Goal: Information Seeking & Learning: Learn about a topic

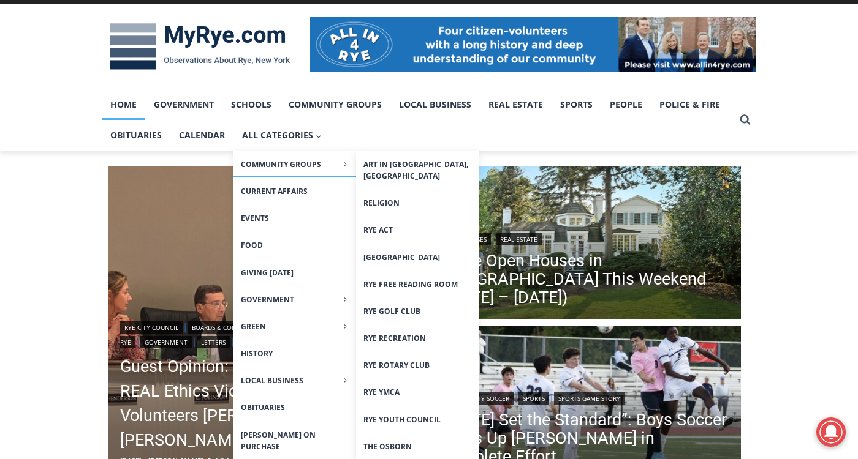
scroll to position [184, 0]
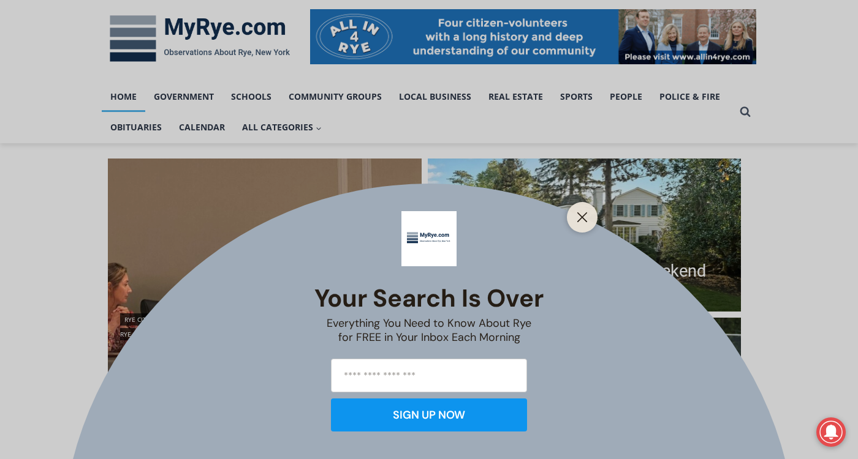
click at [577, 210] on button "Close" at bounding box center [581, 217] width 17 height 17
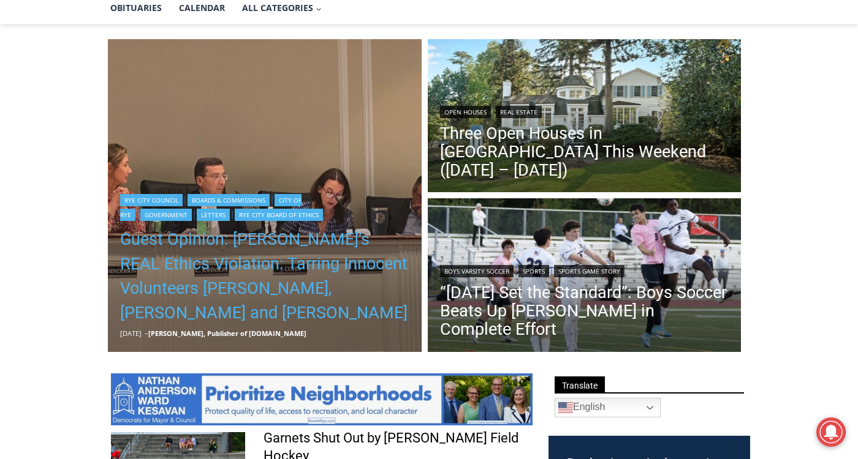
scroll to position [306, 0]
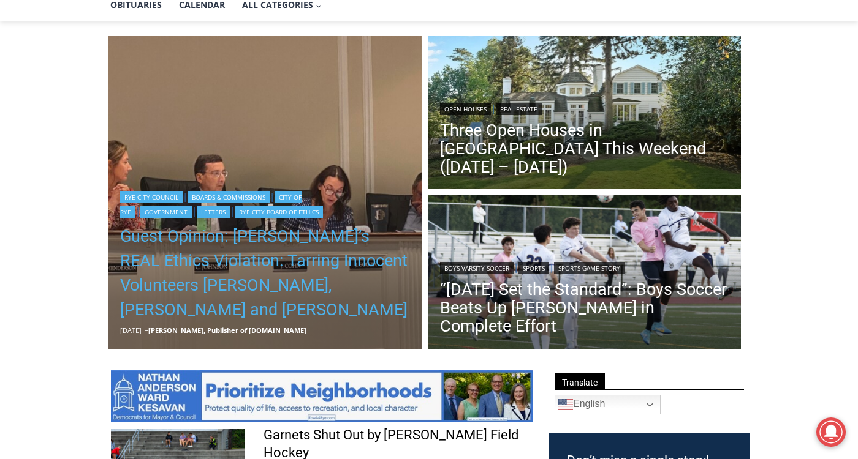
click at [353, 289] on link "Guest Opinion: [PERSON_NAME]’s REAL Ethics Violation: Tarring Innocent Voluntee…" at bounding box center [264, 273] width 289 height 98
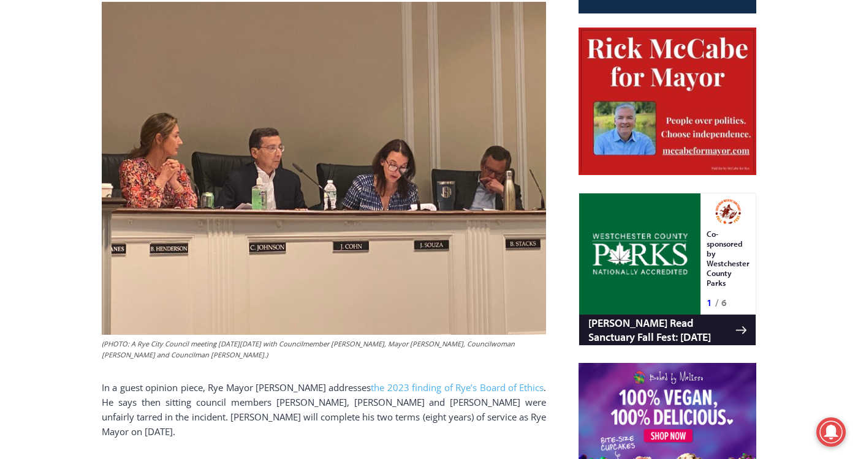
scroll to position [613, 0]
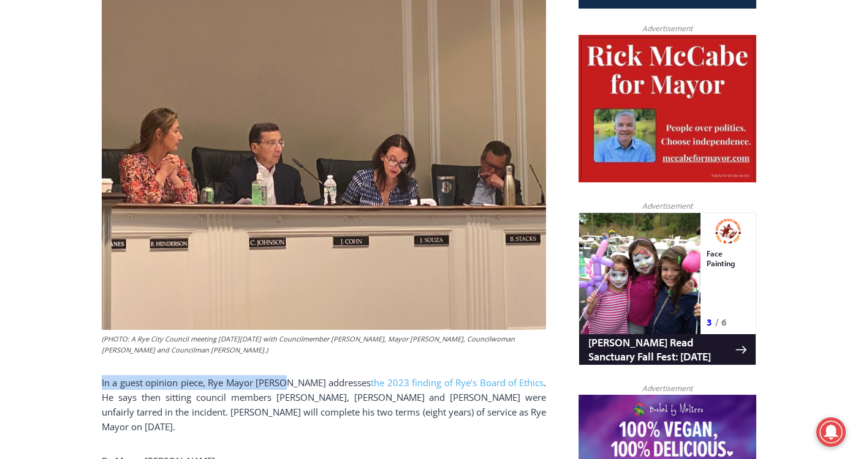
drag, startPoint x: 102, startPoint y: 357, endPoint x: 285, endPoint y: 348, distance: 182.8
click at [285, 375] on p "In a guest opinion piece, Rye Mayor Josh Cohn addresses the 2023 finding of Rye…" at bounding box center [324, 404] width 444 height 59
click at [258, 375] on p "In a guest opinion piece, Rye Mayor Josh Cohn addresses the 2023 finding of Rye…" at bounding box center [324, 404] width 444 height 59
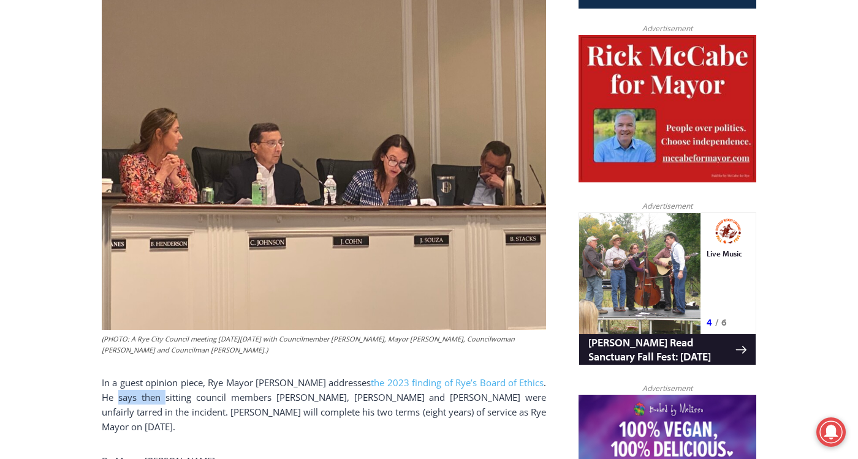
drag, startPoint x: 100, startPoint y: 371, endPoint x: 145, endPoint y: 368, distance: 44.8
click at [145, 375] on p "In a guest opinion piece, Rye Mayor Josh Cohn addresses the 2023 finding of Rye…" at bounding box center [324, 404] width 444 height 59
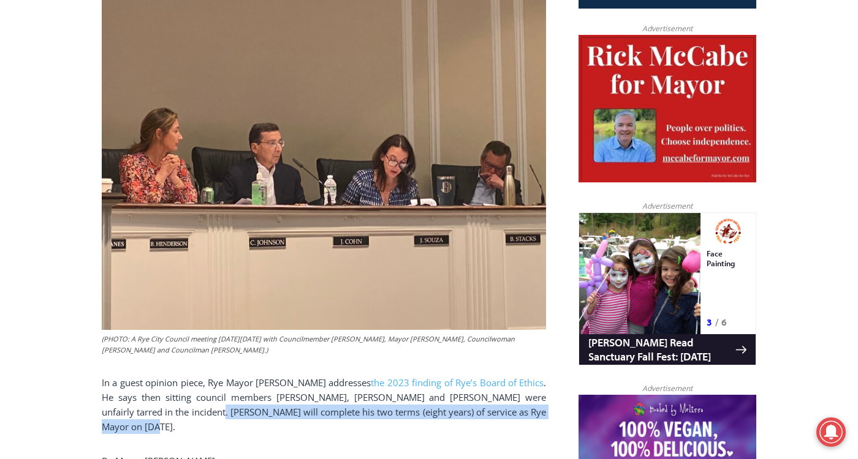
drag, startPoint x: 160, startPoint y: 383, endPoint x: 543, endPoint y: 384, distance: 382.8
click at [543, 384] on p "In a guest opinion piece, Rye Mayor Josh Cohn addresses the 2023 finding of Rye…" at bounding box center [324, 404] width 444 height 59
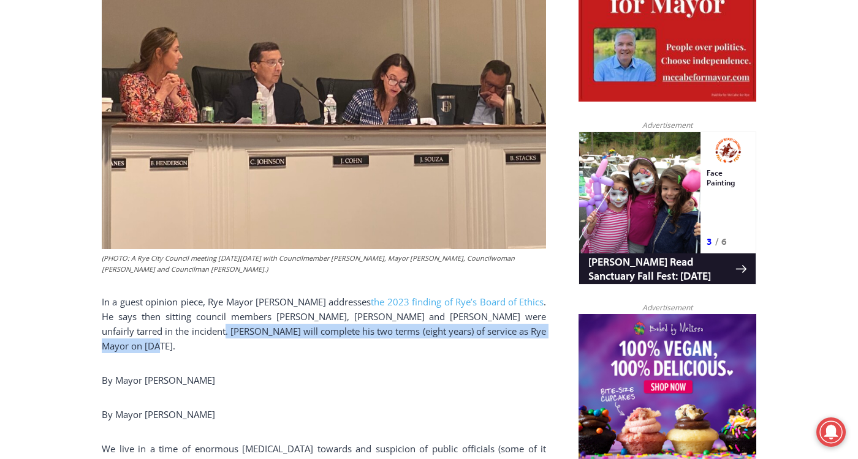
scroll to position [858, 0]
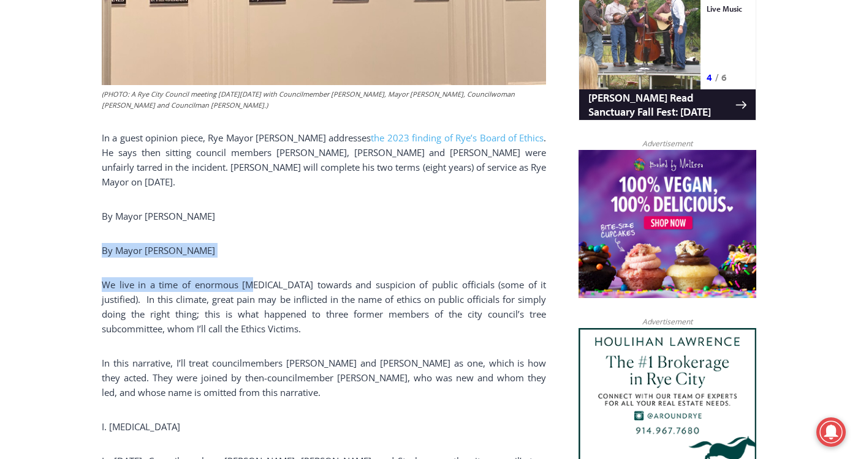
drag, startPoint x: 91, startPoint y: 211, endPoint x: 246, endPoint y: 224, distance: 155.6
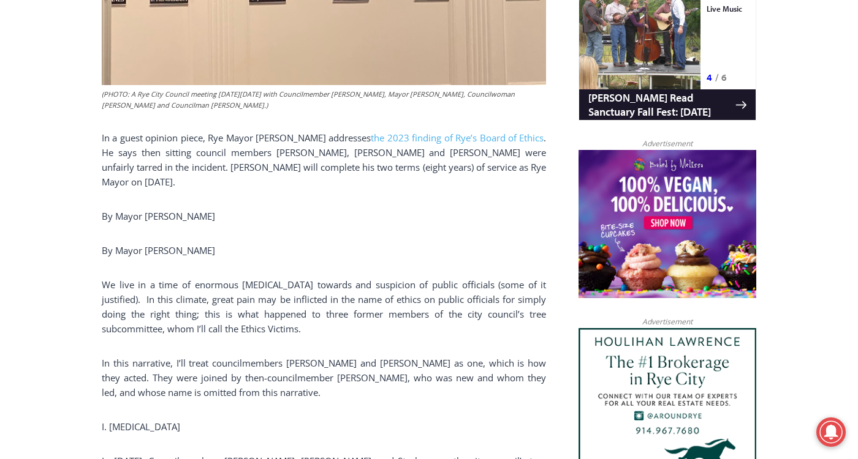
click at [148, 277] on p "We live in a time of enormous hostility towards and suspicion of public officia…" at bounding box center [324, 306] width 444 height 59
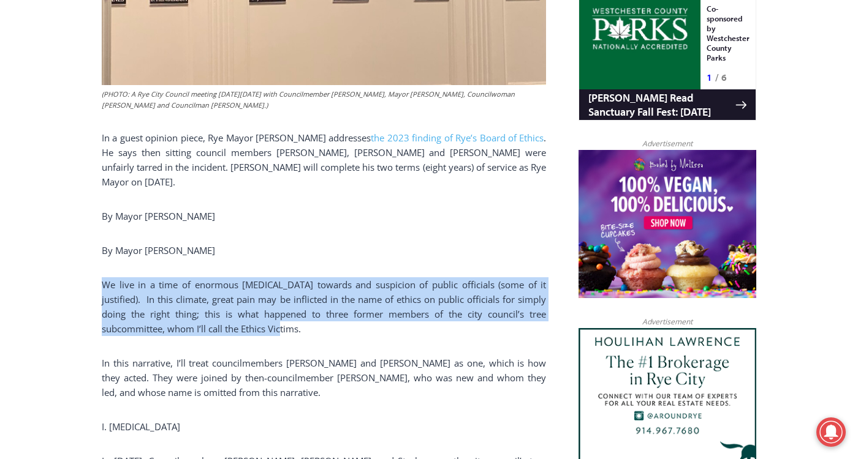
drag, startPoint x: 243, startPoint y: 258, endPoint x: 541, endPoint y: 284, distance: 298.8
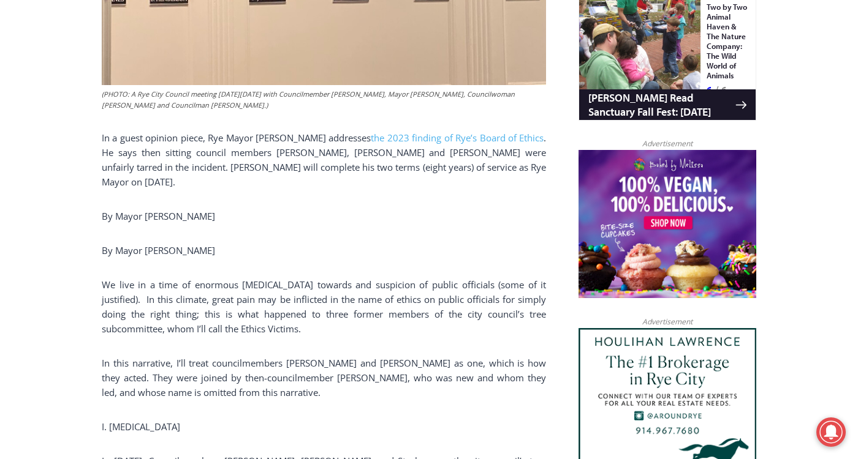
click at [366, 356] on p "In this narrative, I’ll treat councilmembers Josh Nathan and Bill Henderson as …" at bounding box center [324, 378] width 444 height 44
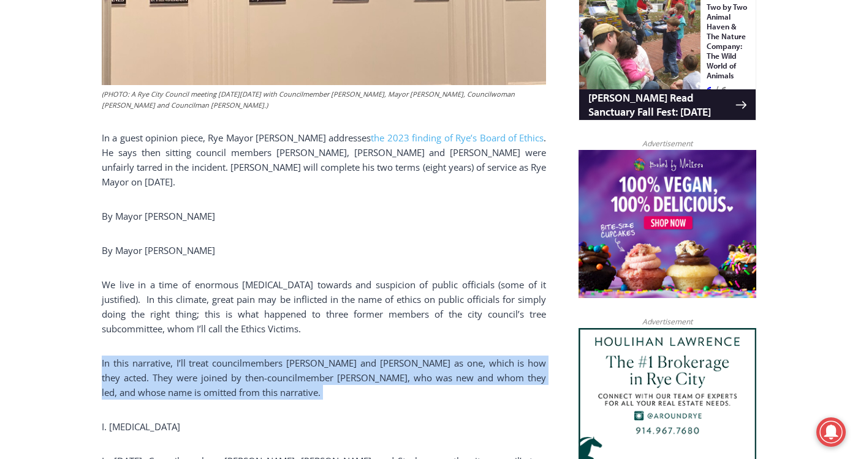
click at [366, 356] on p "In this narrative, I’ll treat councilmembers Josh Nathan and Bill Henderson as …" at bounding box center [324, 378] width 444 height 44
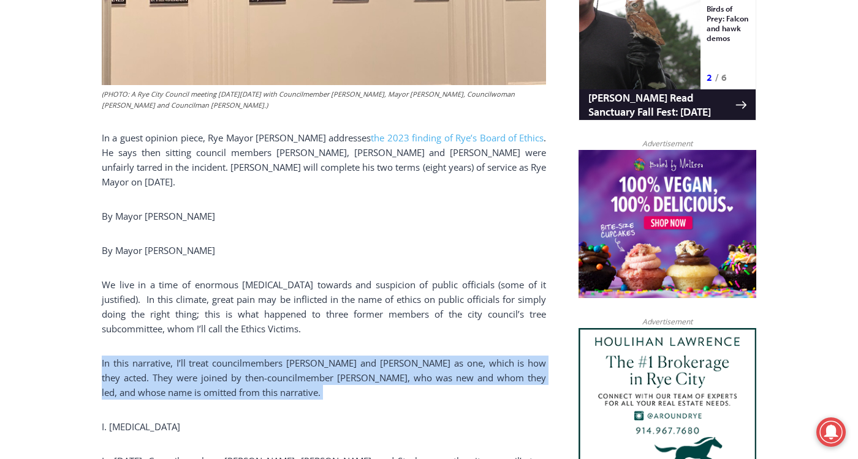
click at [344, 356] on p "In this narrative, I’ll treat councilmembers Josh Nathan and Bill Henderson as …" at bounding box center [324, 378] width 444 height 44
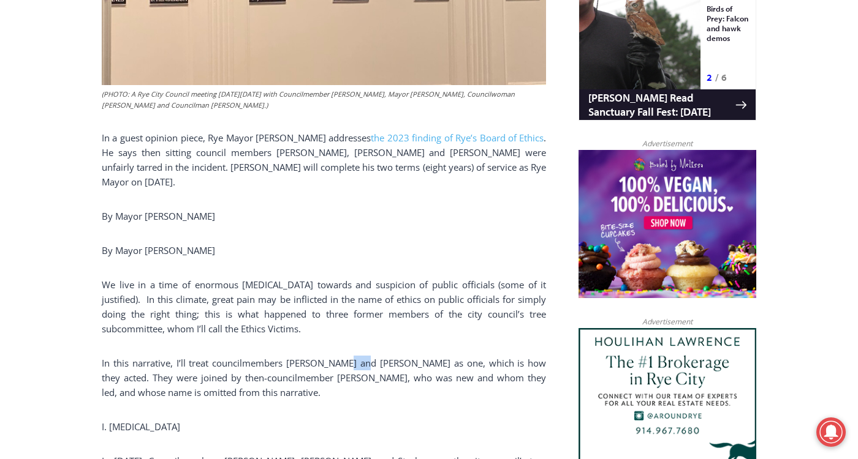
click at [344, 356] on p "In this narrative, I’ll treat councilmembers Josh Nathan and Bill Henderson as …" at bounding box center [324, 378] width 444 height 44
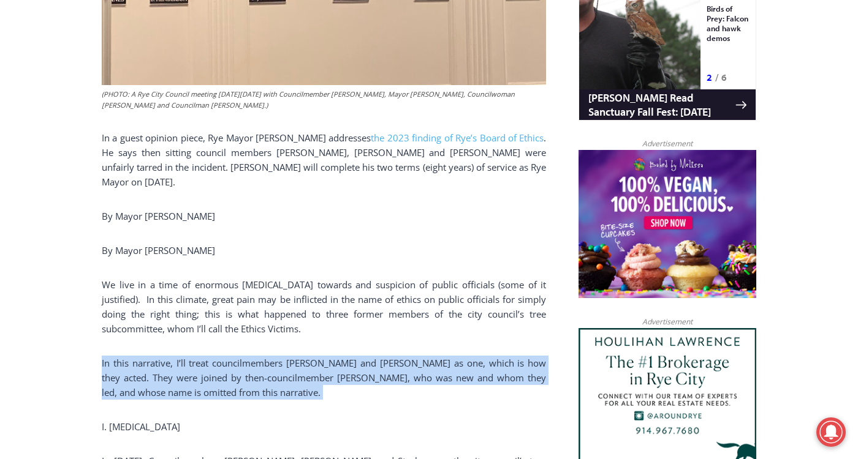
click at [344, 356] on p "In this narrative, I’ll treat councilmembers Josh Nathan and Bill Henderson as …" at bounding box center [324, 378] width 444 height 44
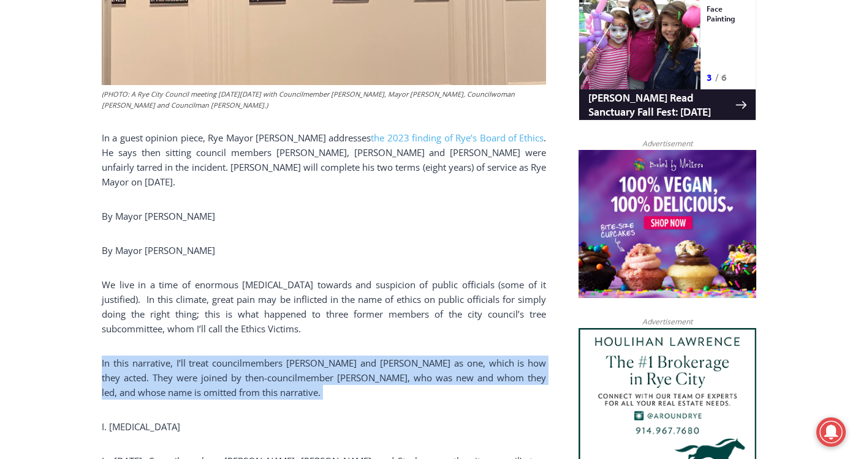
click at [314, 356] on p "In this narrative, I’ll treat councilmembers Josh Nathan and Bill Henderson as …" at bounding box center [324, 378] width 444 height 44
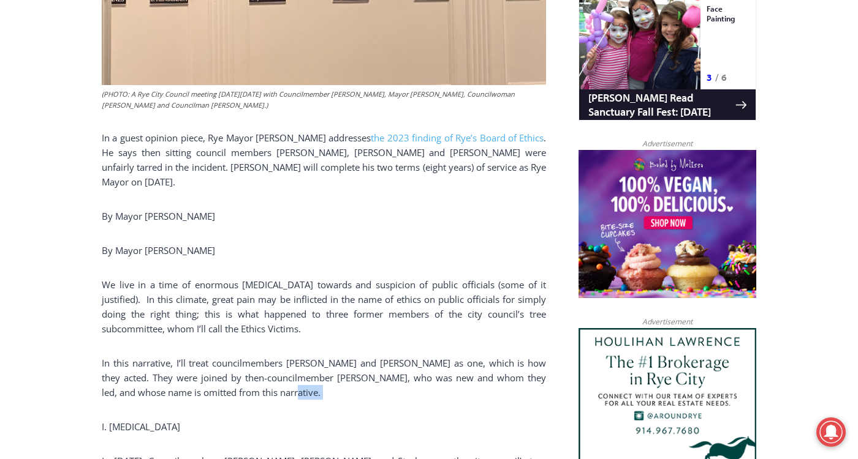
click at [314, 356] on p "In this narrative, I’ll treat councilmembers Josh Nathan and Bill Henderson as …" at bounding box center [324, 378] width 444 height 44
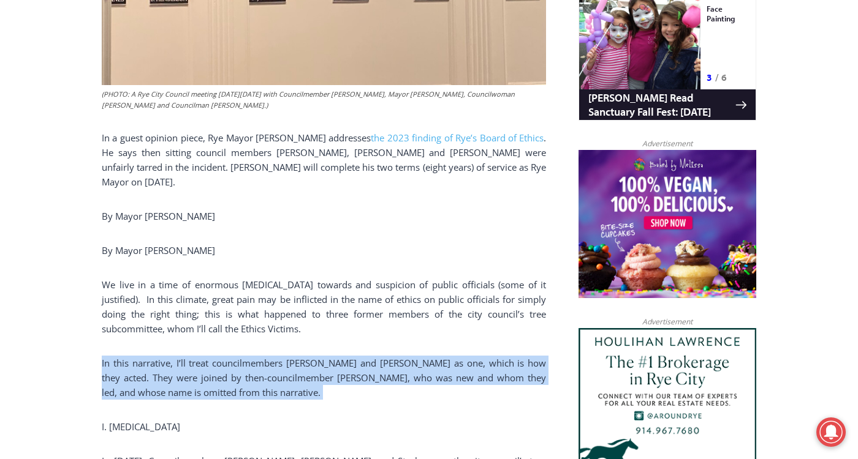
click at [314, 356] on p "In this narrative, I’ll treat councilmembers Josh Nathan and Bill Henderson as …" at bounding box center [324, 378] width 444 height 44
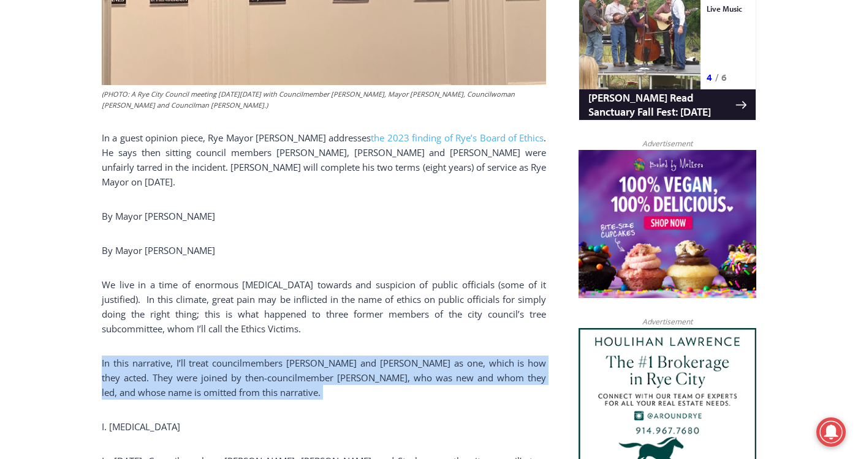
click at [310, 356] on p "In this narrative, I’ll treat councilmembers Josh Nathan and Bill Henderson as …" at bounding box center [324, 378] width 444 height 44
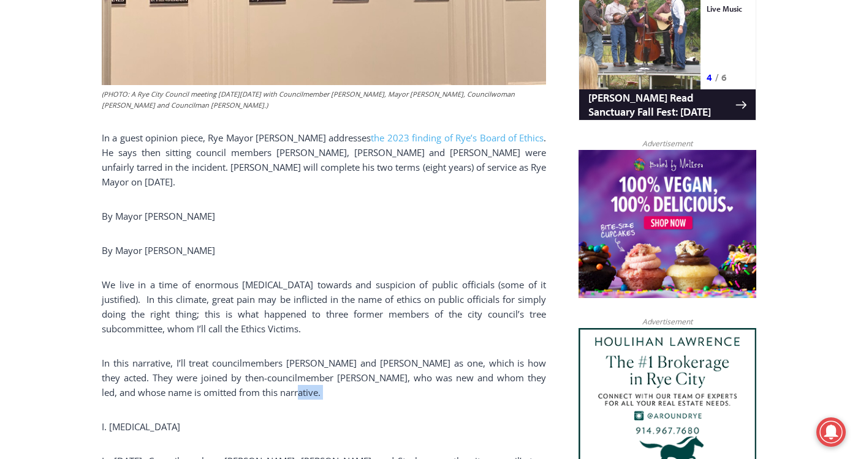
click at [310, 356] on p "In this narrative, I’ll treat councilmembers Josh Nathan and Bill Henderson as …" at bounding box center [324, 378] width 444 height 44
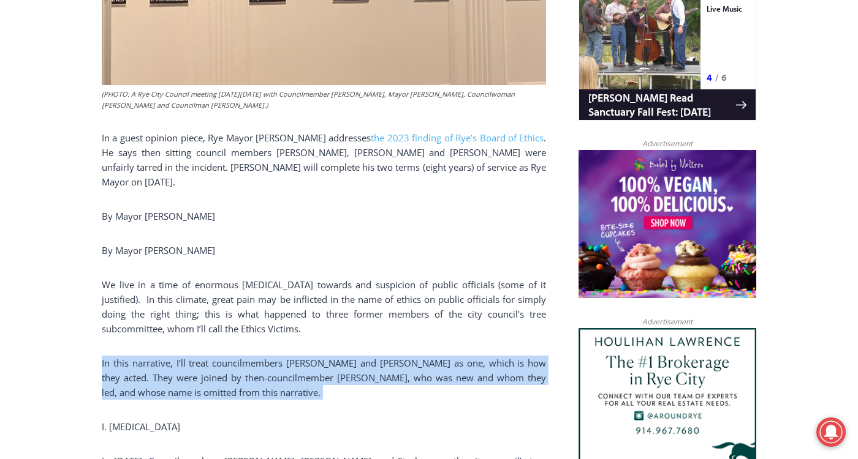
click at [310, 356] on p "In this narrative, I’ll treat councilmembers Josh Nathan and Bill Henderson as …" at bounding box center [324, 378] width 444 height 44
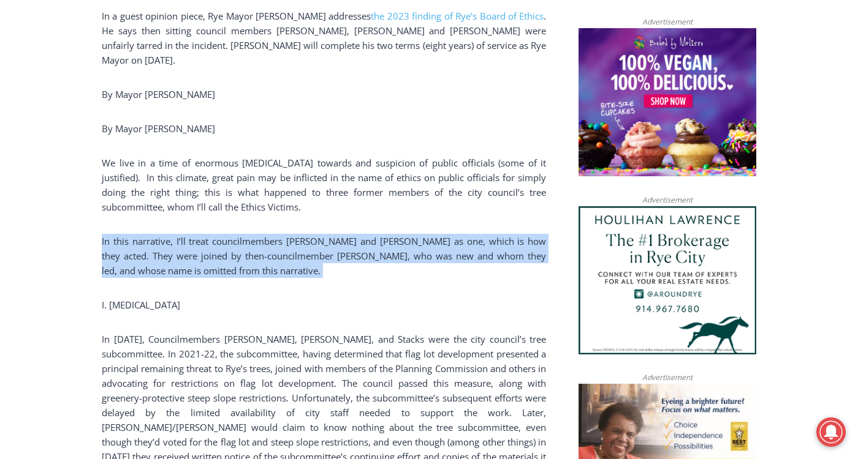
scroll to position [980, 0]
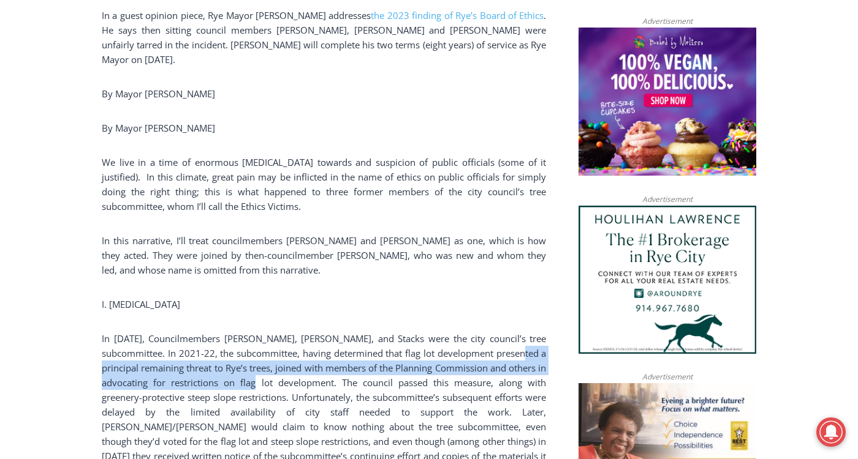
drag, startPoint x: 88, startPoint y: 325, endPoint x: 333, endPoint y: 344, distance: 245.7
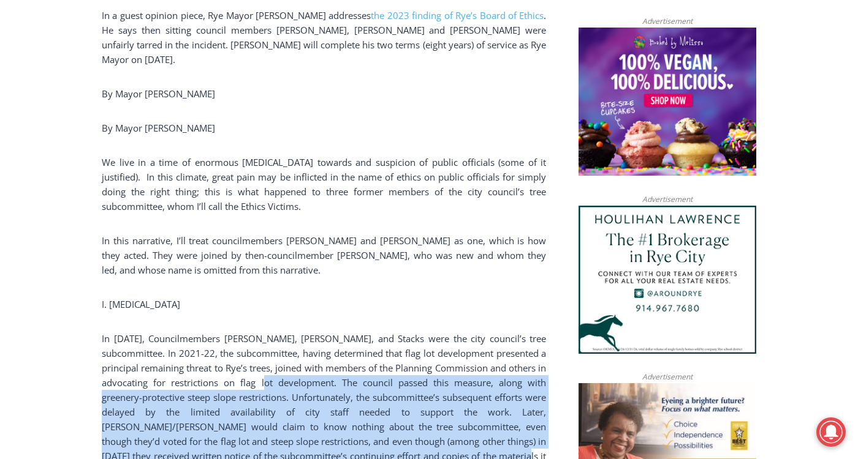
drag, startPoint x: 341, startPoint y: 339, endPoint x: 559, endPoint y: 426, distance: 234.5
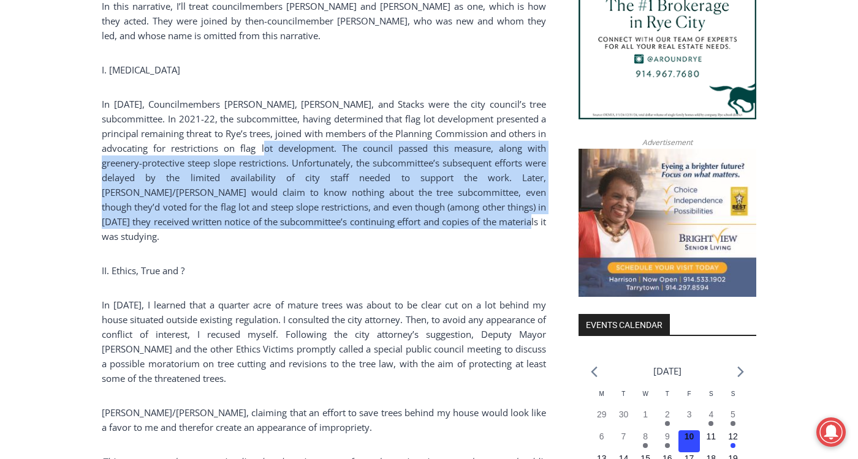
scroll to position [1225, 0]
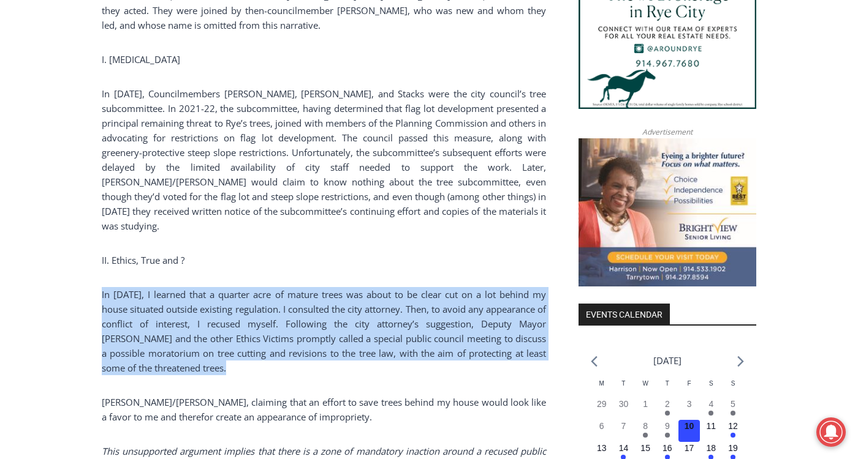
drag, startPoint x: 102, startPoint y: 257, endPoint x: 552, endPoint y: 325, distance: 455.3
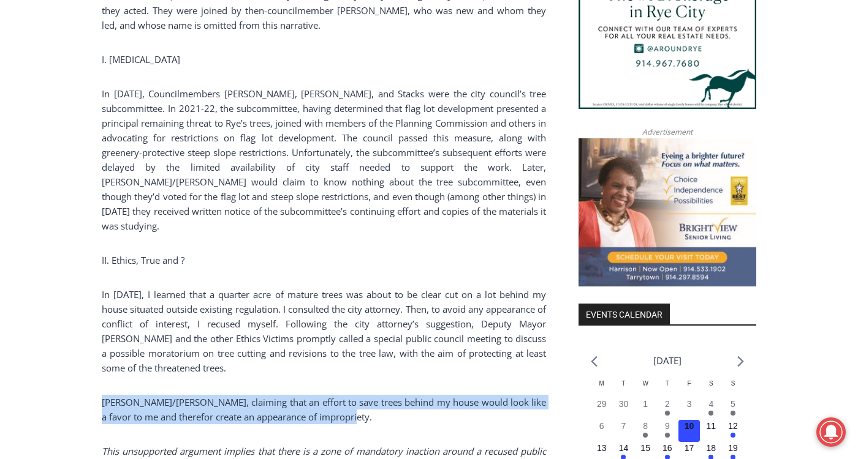
drag, startPoint x: 92, startPoint y: 361, endPoint x: 515, endPoint y: 373, distance: 422.8
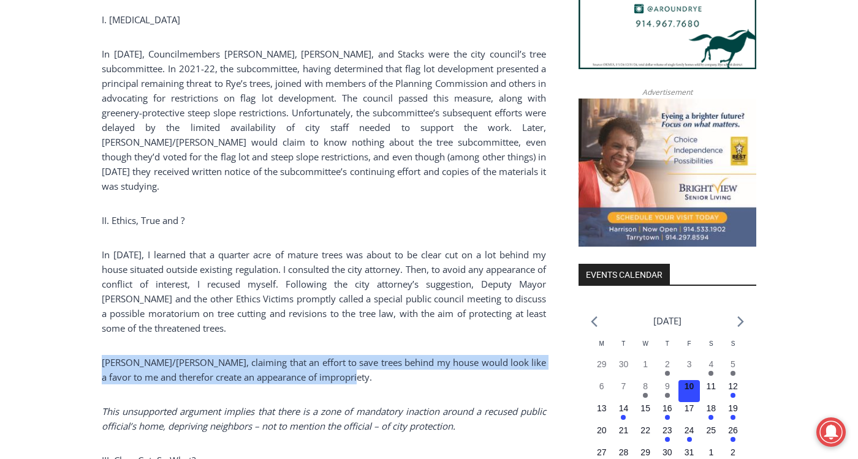
scroll to position [1286, 0]
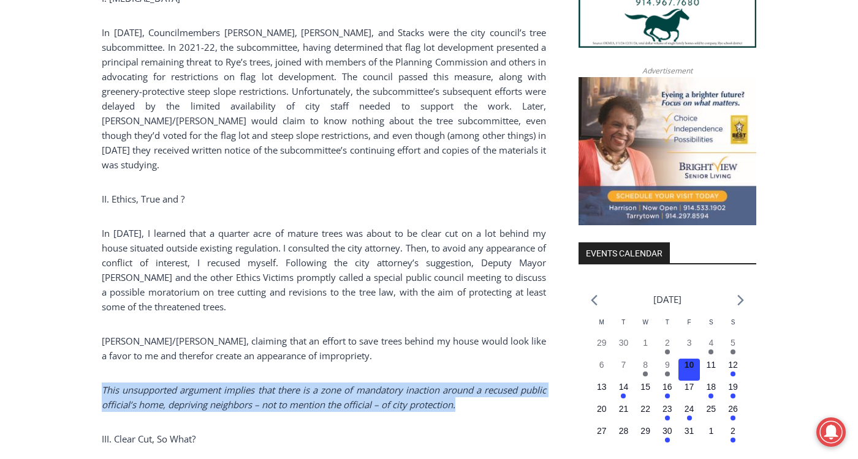
drag, startPoint x: 86, startPoint y: 346, endPoint x: 549, endPoint y: 356, distance: 463.2
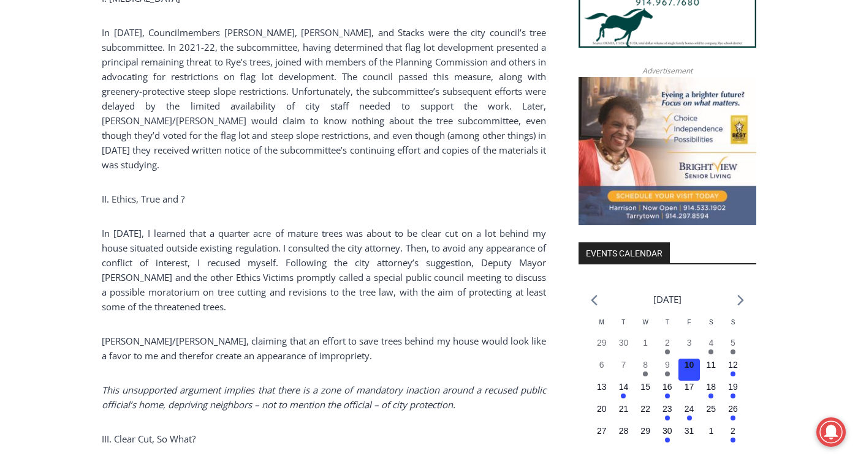
click at [304, 385] on div "(PHOTO: A Rye City Council meeting on Wednesday, June 14, 2023 with Councilmemb…" at bounding box center [324, 378] width 444 height 2110
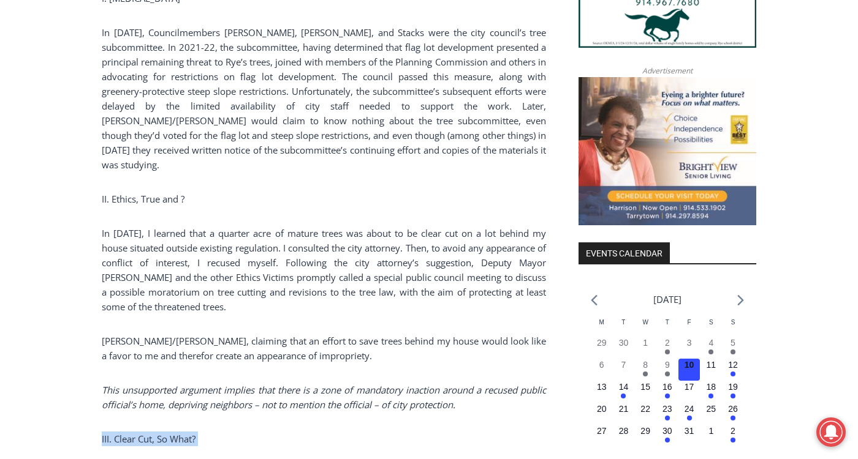
click at [304, 385] on div "(PHOTO: A Rye City Council meeting on Wednesday, June 14, 2023 with Councilmemb…" at bounding box center [324, 378] width 444 height 2110
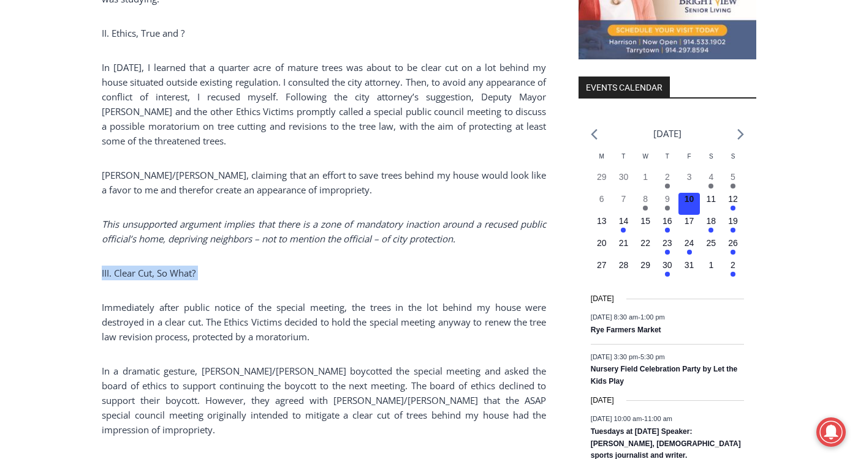
scroll to position [1470, 0]
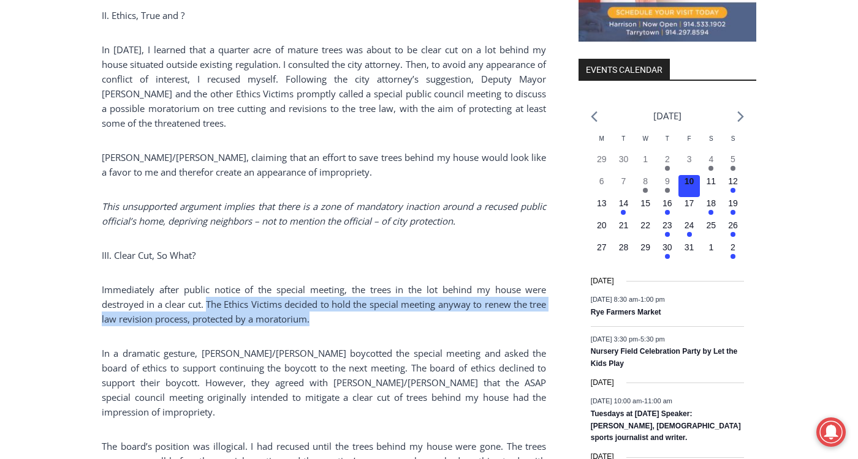
drag, startPoint x: 213, startPoint y: 263, endPoint x: 530, endPoint y: 277, distance: 317.6
click at [545, 282] on p "Immediately after public notice of the special meeting, the trees in the lot be…" at bounding box center [324, 304] width 444 height 44
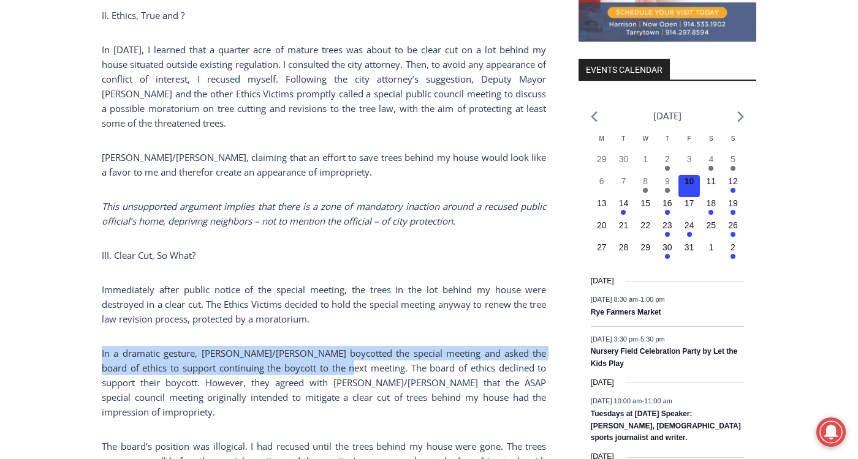
drag, startPoint x: 100, startPoint y: 313, endPoint x: 341, endPoint y: 325, distance: 241.0
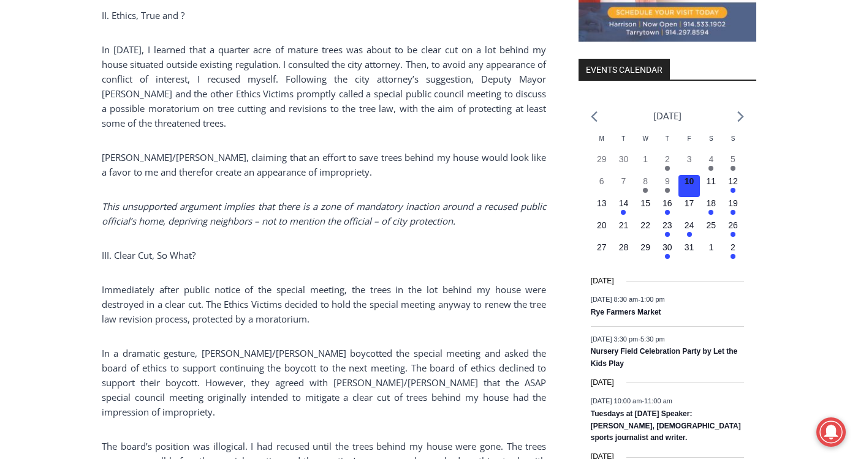
click at [135, 346] on p "In a dramatic gesture, Henderson/Nathan boycotted the special meeting and asked…" at bounding box center [324, 383] width 444 height 74
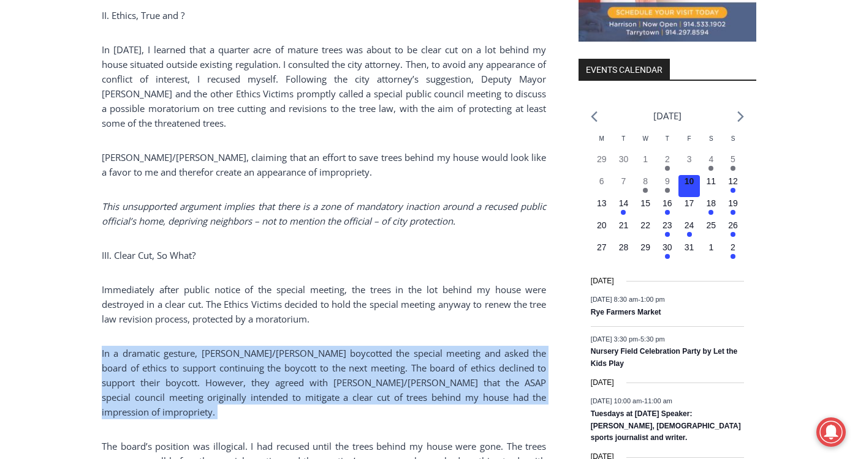
click at [135, 346] on p "In a dramatic gesture, Henderson/Nathan boycotted the special meeting and asked…" at bounding box center [324, 383] width 444 height 74
click at [160, 346] on p "In a dramatic gesture, Henderson/Nathan boycotted the special meeting and asked…" at bounding box center [324, 383] width 444 height 74
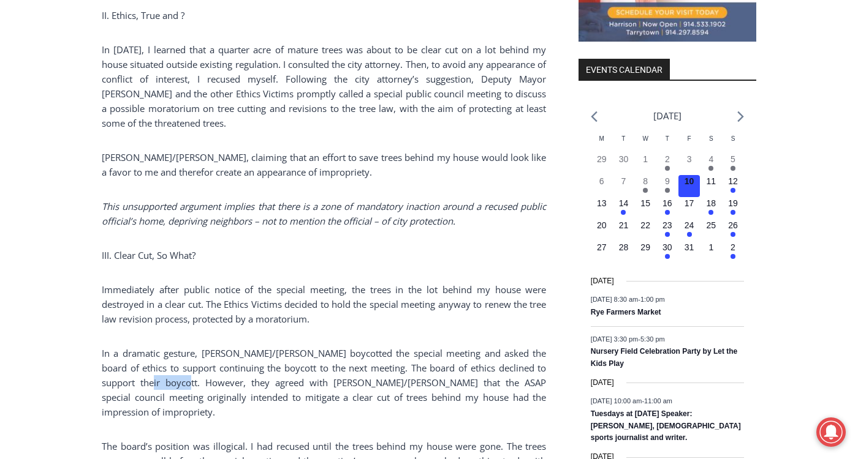
drag, startPoint x: 136, startPoint y: 336, endPoint x: 176, endPoint y: 344, distance: 40.6
click at [176, 346] on p "In a dramatic gesture, Henderson/Nathan boycotted the special meeting and asked…" at bounding box center [324, 383] width 444 height 74
drag, startPoint x: 172, startPoint y: 344, endPoint x: 153, endPoint y: 344, distance: 19.0
click at [172, 346] on p "In a dramatic gesture, Henderson/Nathan boycotted the special meeting and asked…" at bounding box center [324, 383] width 444 height 74
click at [143, 346] on p "In a dramatic gesture, Henderson/Nathan boycotted the special meeting and asked…" at bounding box center [324, 383] width 444 height 74
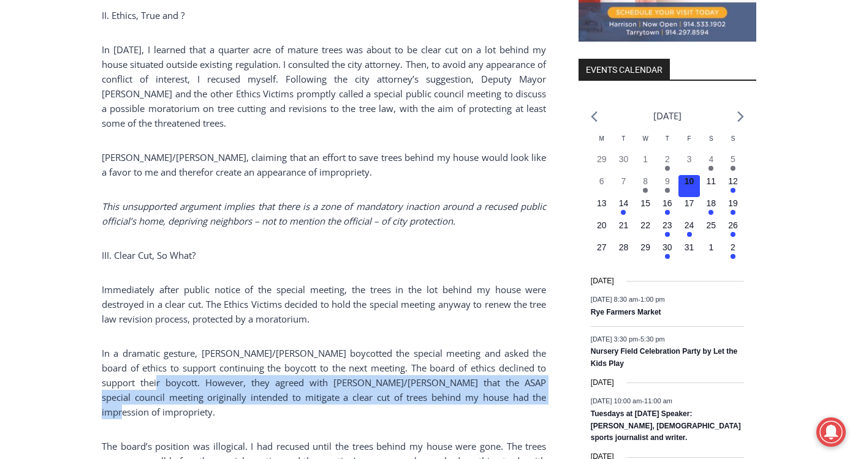
drag, startPoint x: 140, startPoint y: 339, endPoint x: 519, endPoint y: 350, distance: 378.7
click at [519, 350] on p "In a dramatic gesture, Henderson/Nathan boycotted the special meeting and asked…" at bounding box center [324, 383] width 444 height 74
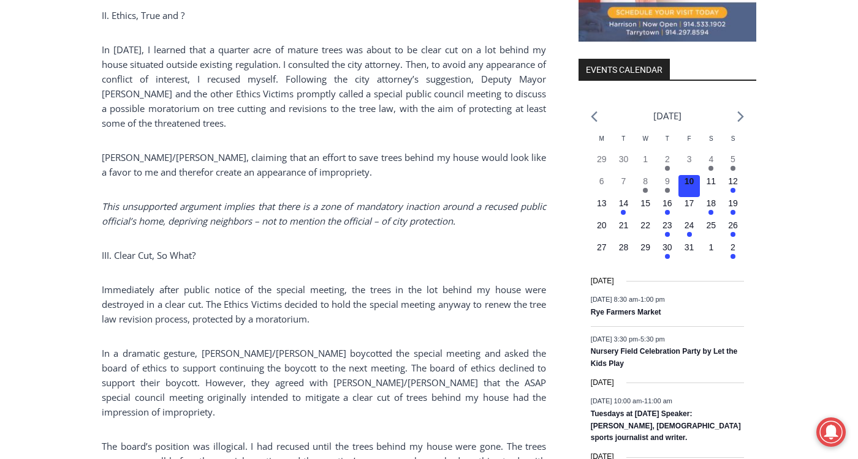
click at [275, 346] on p "In a dramatic gesture, Henderson/Nathan boycotted the special meeting and asked…" at bounding box center [324, 383] width 444 height 74
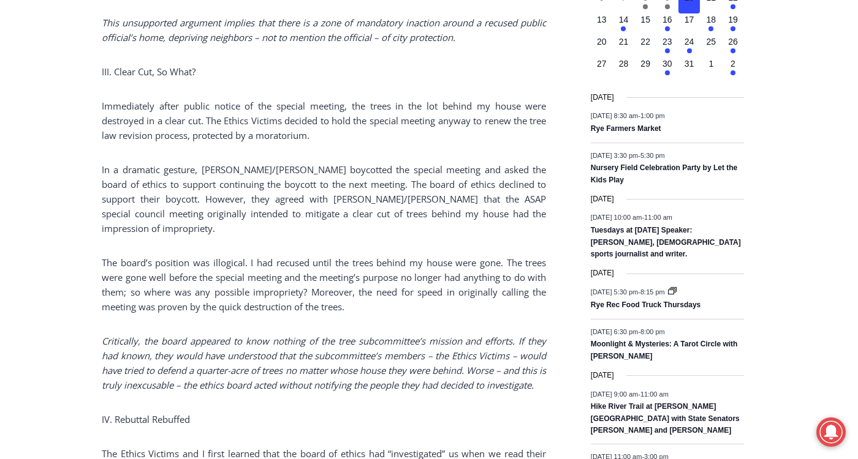
click at [105, 335] on em "Critically, the board appeared to know nothing of the tree subcommittee’s missi…" at bounding box center [324, 363] width 444 height 56
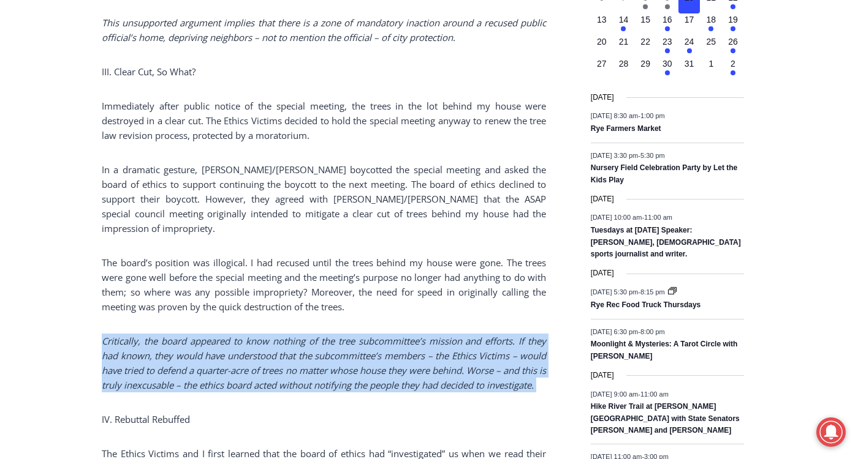
click at [105, 335] on em "Critically, the board appeared to know nothing of the tree subcommittee’s missi…" at bounding box center [324, 363] width 444 height 56
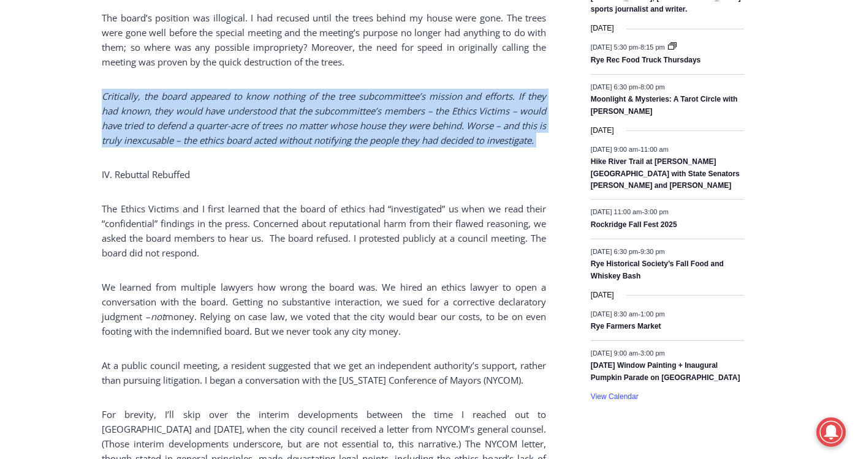
scroll to position [1776, 0]
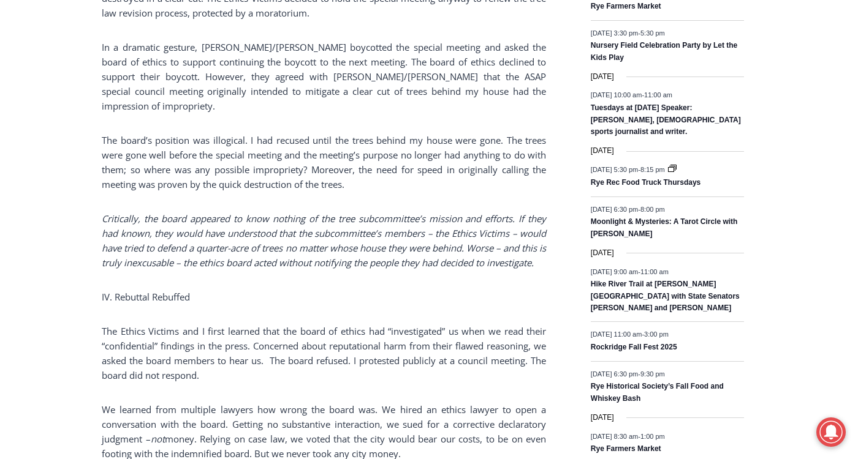
click at [227, 324] on p "The Ethics Victims and I first learned that the board of ethics had “investigat…" at bounding box center [324, 353] width 444 height 59
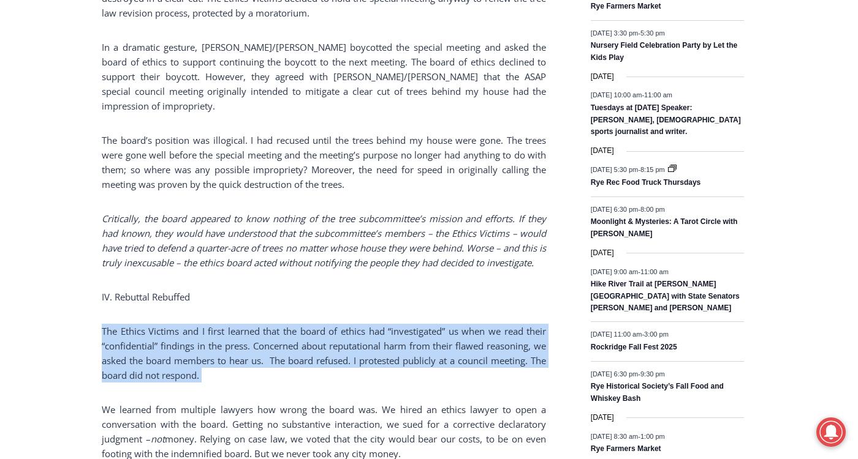
click at [227, 324] on p "The Ethics Victims and I first learned that the board of ethics had “investigat…" at bounding box center [324, 353] width 444 height 59
click at [158, 324] on p "The Ethics Victims and I first learned that the board of ethics had “investigat…" at bounding box center [324, 353] width 444 height 59
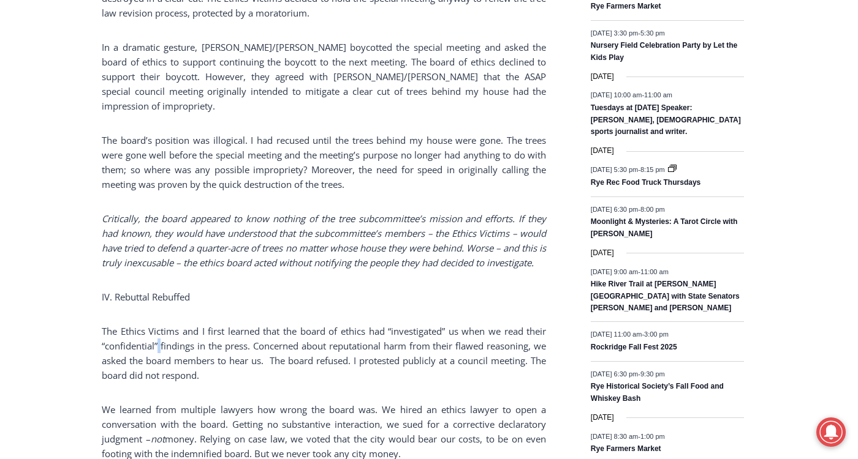
click at [158, 324] on p "The Ethics Victims and I first learned that the board of ethics had “investigat…" at bounding box center [324, 353] width 444 height 59
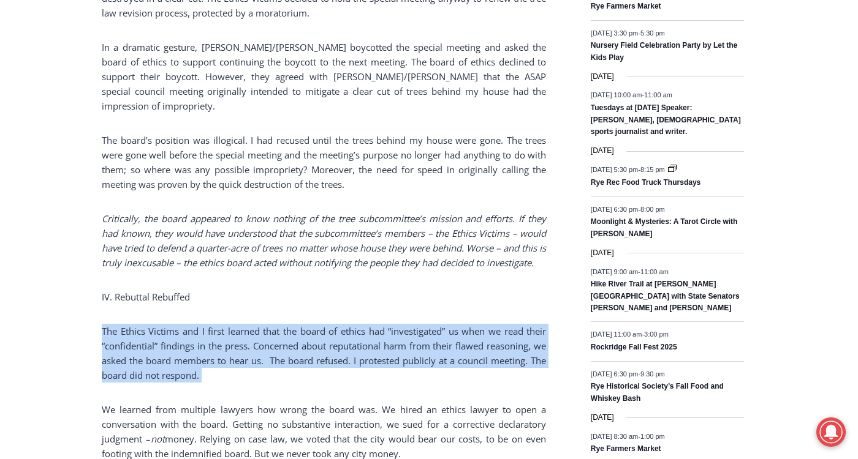
drag, startPoint x: 158, startPoint y: 307, endPoint x: 257, endPoint y: 297, distance: 99.8
click at [159, 324] on p "The Ethics Victims and I first learned that the board of ethics had “investigat…" at bounding box center [324, 353] width 444 height 59
click at [250, 324] on p "The Ethics Victims and I first learned that the board of ethics had “investigat…" at bounding box center [324, 353] width 444 height 59
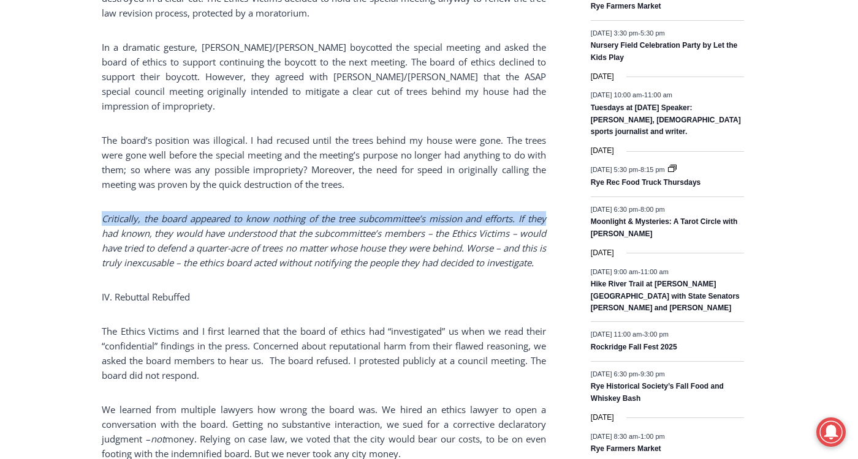
drag, startPoint x: 92, startPoint y: 160, endPoint x: 545, endPoint y: 162, distance: 452.7
click at [545, 162] on div "Home > Government > Rye City Council > Guest Opinion: Rye’s REAL Ethics Violati…" at bounding box center [429, 256] width 858 height 3411
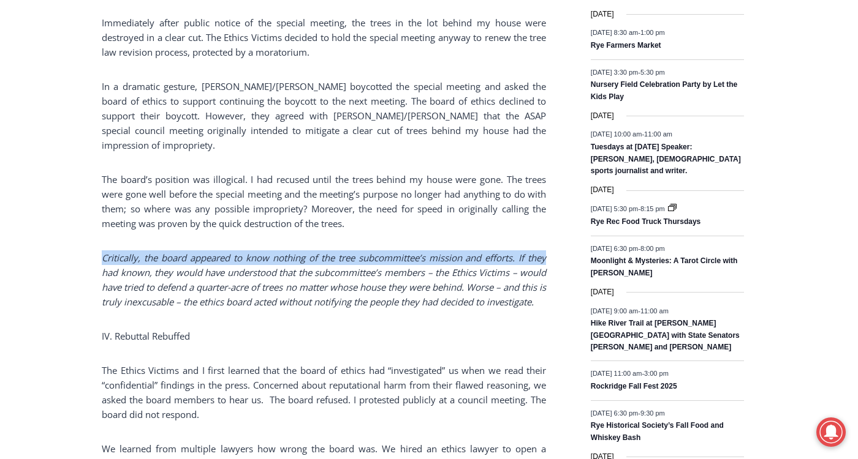
scroll to position [1715, 0]
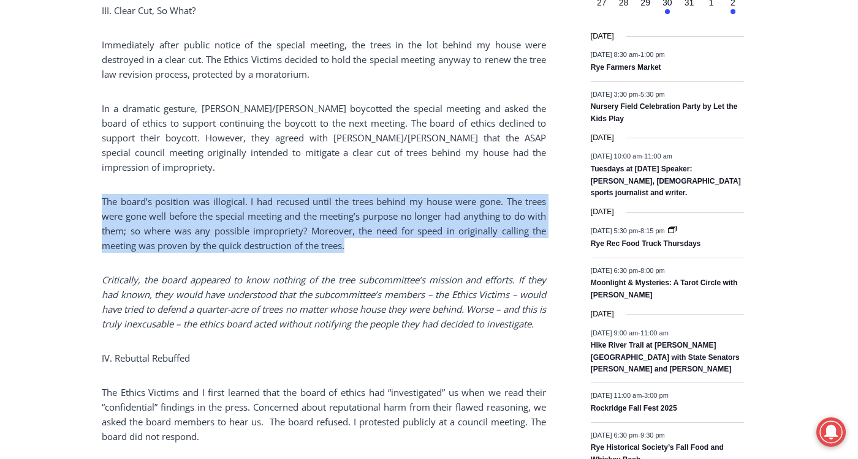
drag, startPoint x: 275, startPoint y: 141, endPoint x: 507, endPoint y: 184, distance: 236.1
click at [507, 184] on div "Home > Government > Rye City Council > Guest Opinion: Rye’s REAL Ethics Violati…" at bounding box center [429, 317] width 858 height 3411
click at [507, 194] on p "The board’s position was illogical. I had recused until the trees behind my hou…" at bounding box center [324, 223] width 444 height 59
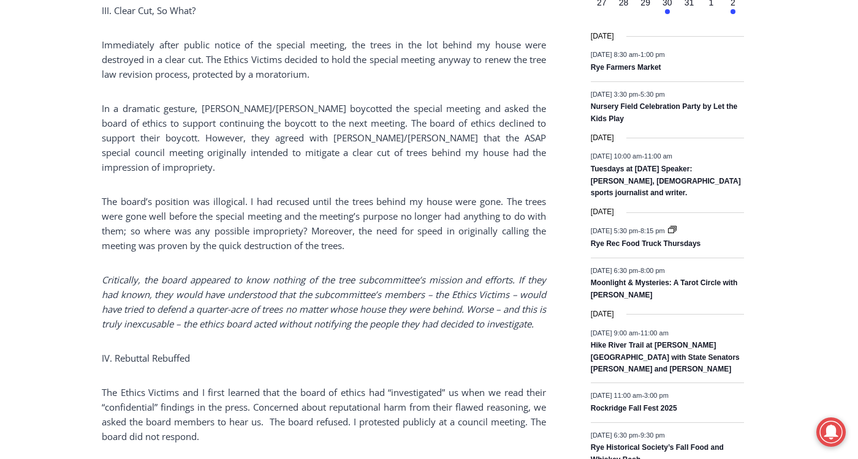
click at [507, 194] on p "The board’s position was illogical. I had recused until the trees behind my hou…" at bounding box center [324, 223] width 444 height 59
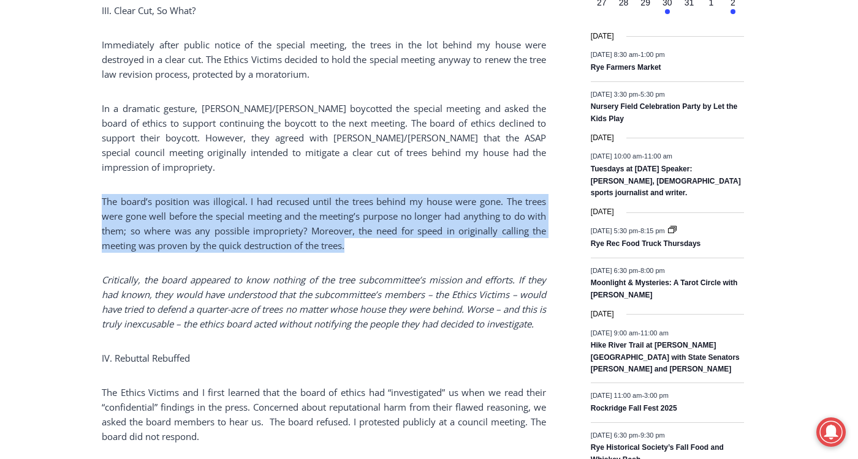
click at [507, 194] on p "The board’s position was illogical. I had recused until the trees behind my hou…" at bounding box center [324, 223] width 444 height 59
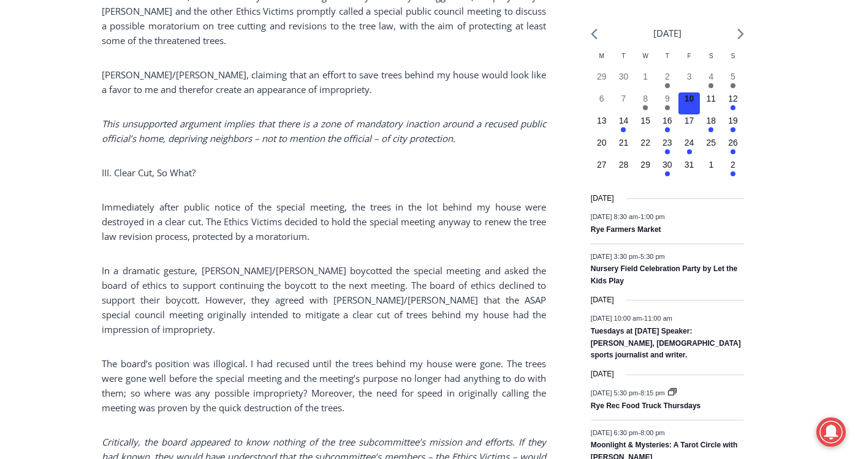
scroll to position [1531, 0]
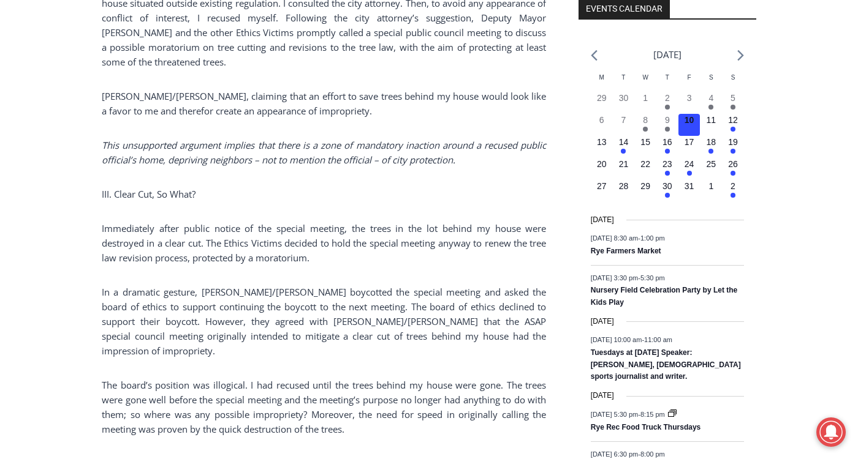
click at [181, 378] on p "The board’s position was illogical. I had recused until the trees behind my hou…" at bounding box center [324, 407] width 444 height 59
click at [179, 378] on p "The board’s position was illogical. I had recused until the trees behind my hou…" at bounding box center [324, 407] width 444 height 59
click at [153, 378] on p "The board’s position was illogical. I had recused until the trees behind my hou…" at bounding box center [324, 407] width 444 height 59
drag, startPoint x: 350, startPoint y: 263, endPoint x: 554, endPoint y: 263, distance: 204.0
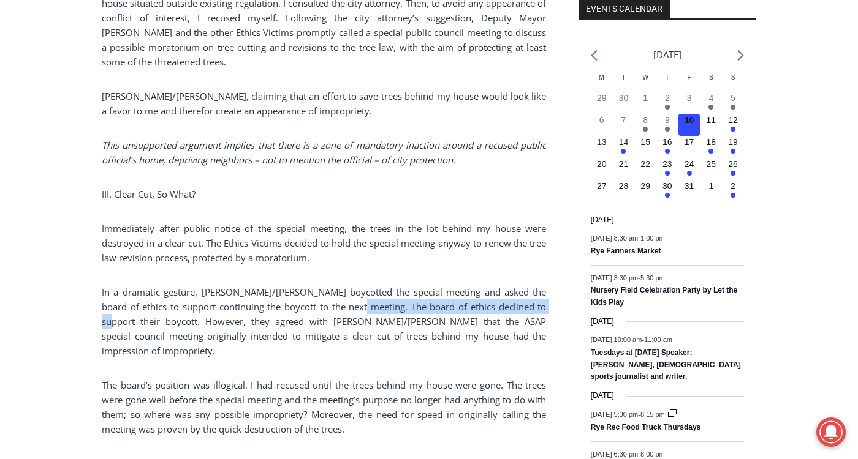
click at [306, 285] on p "In a dramatic gesture, Henderson/Nathan boycotted the special meeting and asked…" at bounding box center [324, 322] width 444 height 74
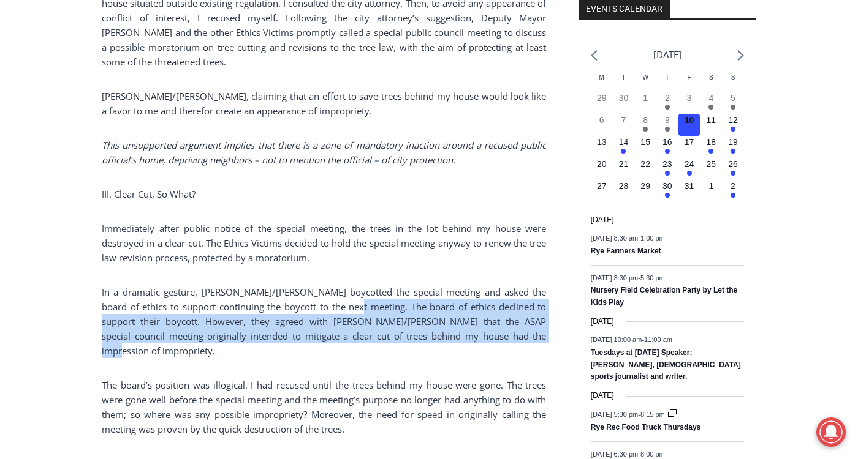
drag, startPoint x: 348, startPoint y: 263, endPoint x: 531, endPoint y: 295, distance: 185.9
click at [531, 295] on p "In a dramatic gesture, Henderson/Nathan boycotted the special meeting and asked…" at bounding box center [324, 322] width 444 height 74
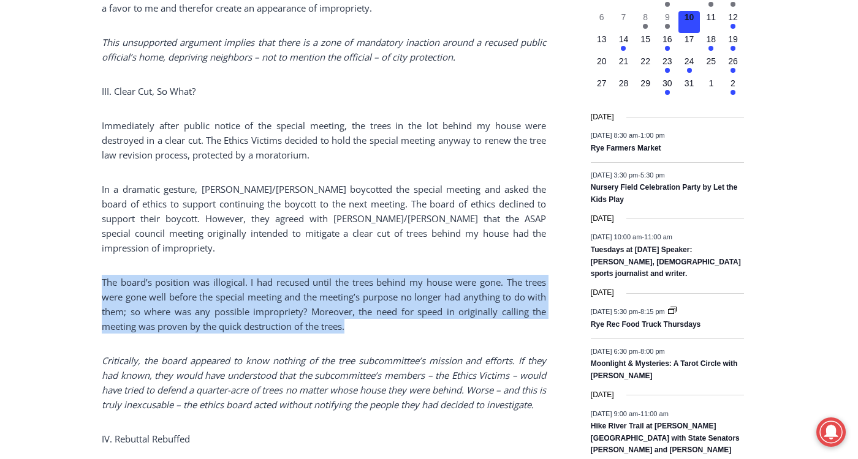
scroll to position [1654, 0]
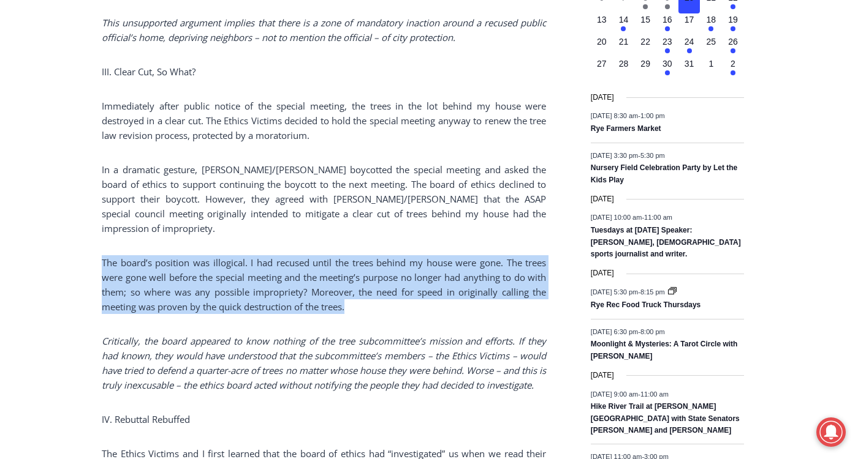
click at [97, 284] on div "Home > Government > Rye City Council > Guest Opinion: Rye’s REAL Ethics Violati…" at bounding box center [429, 378] width 858 height 3411
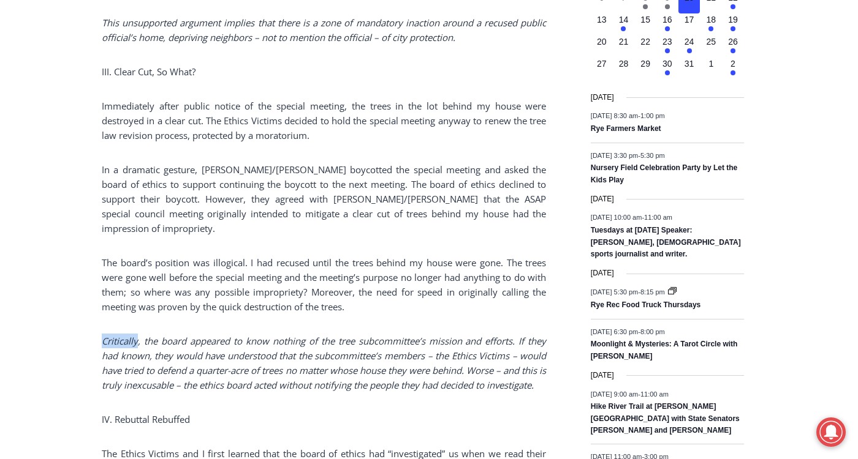
click at [96, 284] on div "Home > Government > Rye City Council > Guest Opinion: Rye’s REAL Ethics Violati…" at bounding box center [429, 378] width 858 height 3411
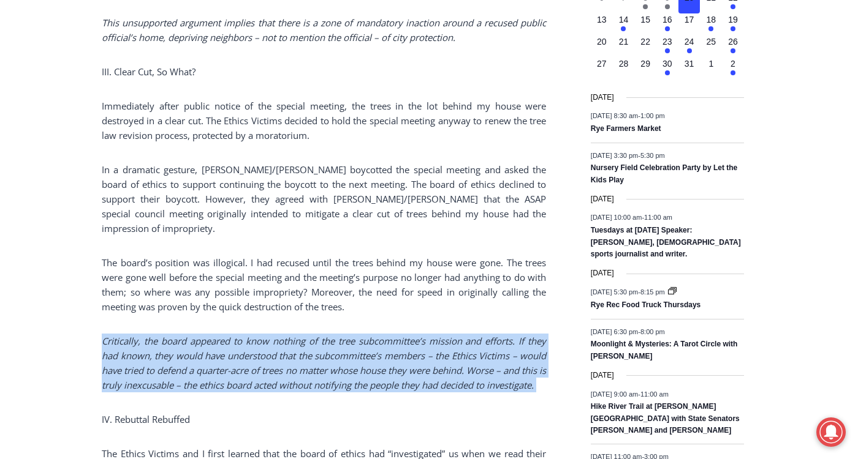
click at [96, 284] on div "Home > Government > Rye City Council > Guest Opinion: Rye’s REAL Ethics Violati…" at bounding box center [429, 378] width 858 height 3411
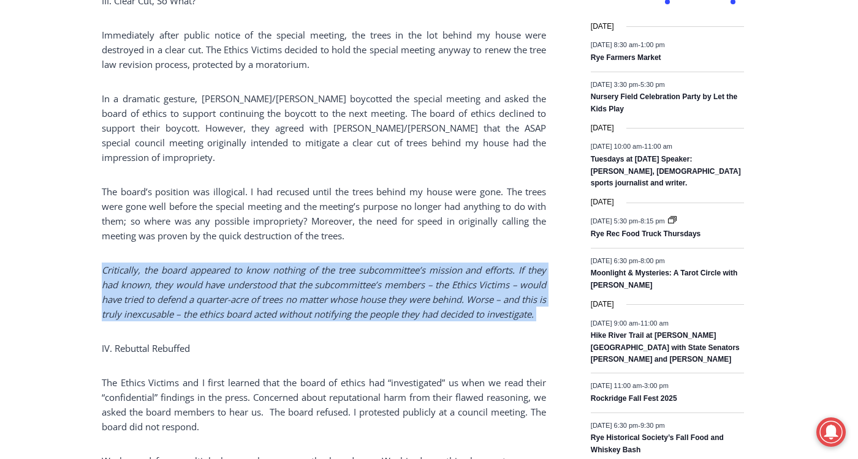
scroll to position [1838, 0]
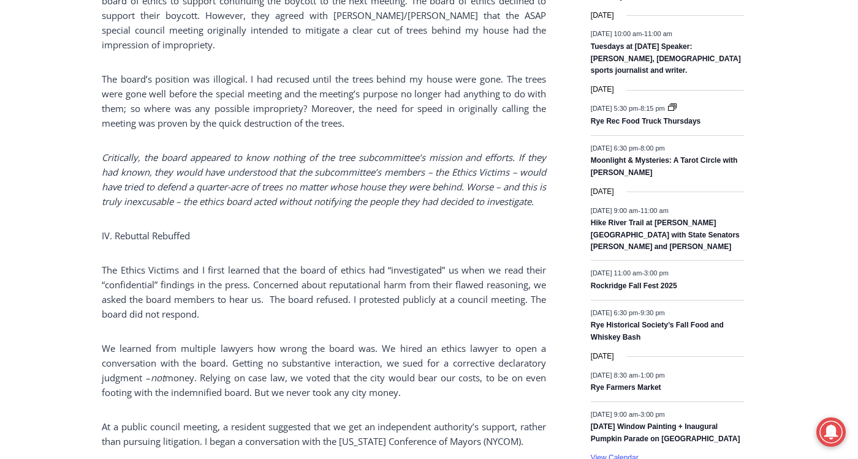
click at [212, 420] on p "At a public council meeting, a resident suggested that we get an independent au…" at bounding box center [324, 434] width 444 height 29
click at [211, 420] on p "At a public council meeting, a resident suggested that we get an independent au…" at bounding box center [324, 434] width 444 height 29
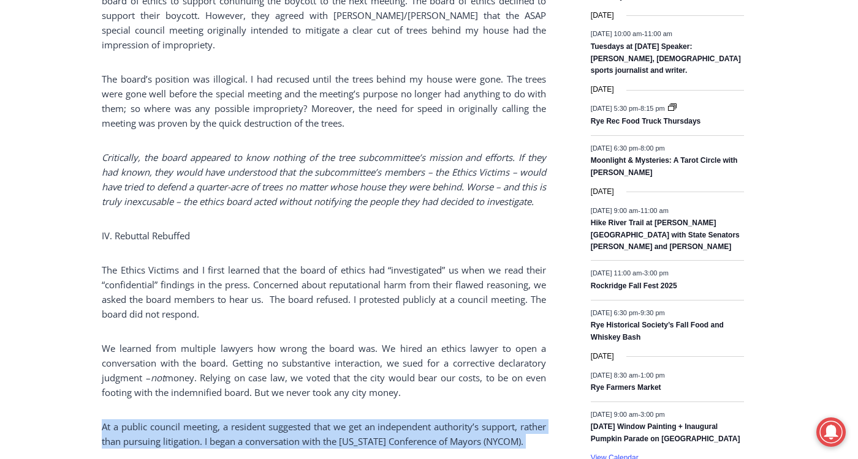
click at [211, 420] on p "At a public council meeting, a resident suggested that we get an independent au…" at bounding box center [324, 434] width 444 height 29
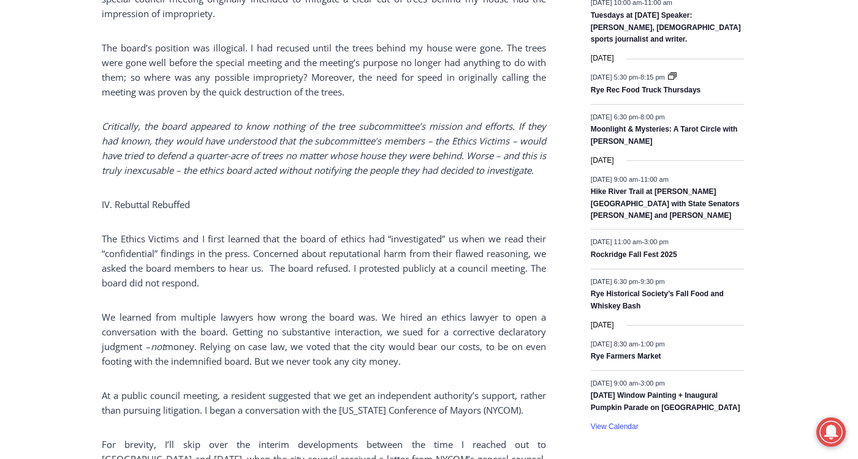
scroll to position [1899, 0]
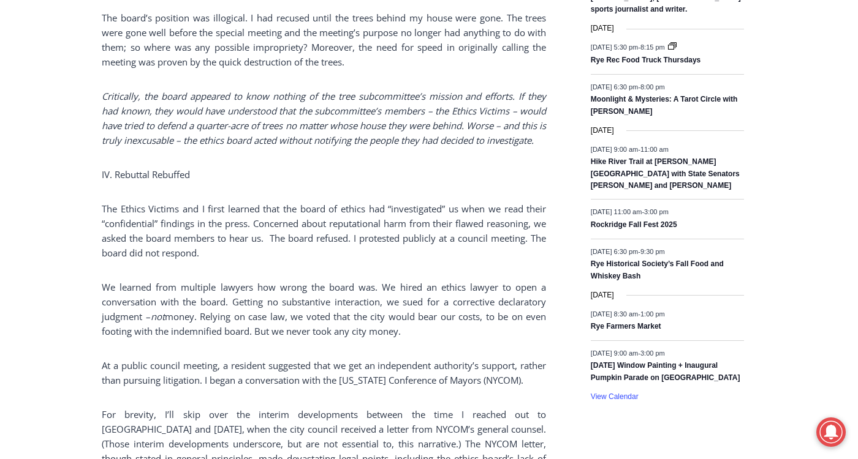
drag, startPoint x: 400, startPoint y: 407, endPoint x: 394, endPoint y: 405, distance: 6.2
click at [394, 407] on p "For brevity, I’ll skip over the interim developments between the time I reached…" at bounding box center [324, 458] width 444 height 103
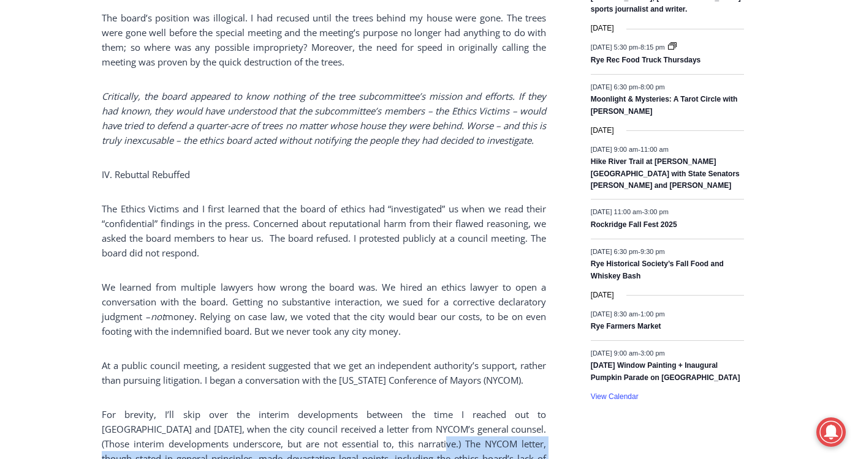
drag, startPoint x: 437, startPoint y: 409, endPoint x: 552, endPoint y: 432, distance: 117.4
click at [552, 432] on div "Home > Government > Rye City Council > Guest Opinion: Rye’s REAL Ethics Violati…" at bounding box center [429, 140] width 654 height 3399
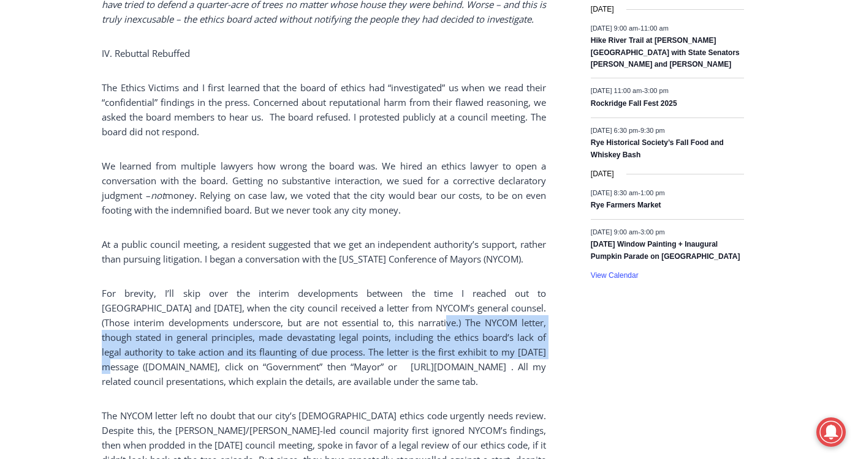
scroll to position [2021, 0]
drag, startPoint x: 387, startPoint y: 341, endPoint x: 424, endPoint y: 358, distance: 40.8
click at [424, 358] on p "For brevity, I’ll skip over the interim developments between the time I reached…" at bounding box center [324, 336] width 444 height 103
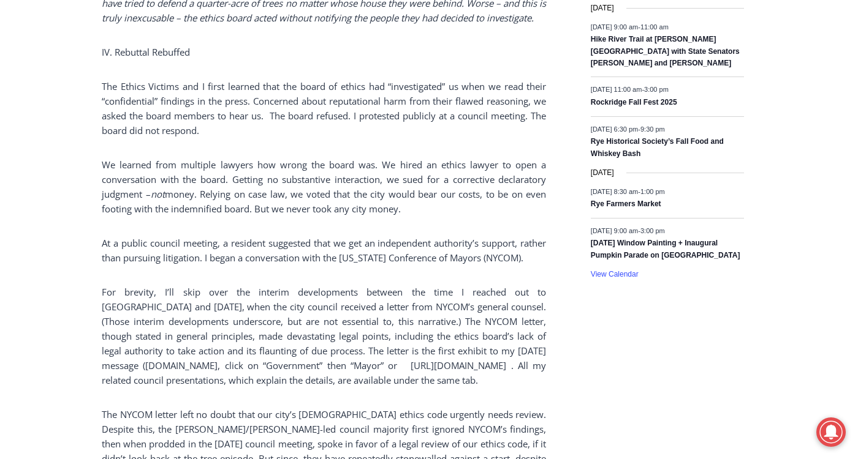
click at [410, 414] on p "The NYCOM letter left no doubt that our city’s 60-year-old ethics code urgently…" at bounding box center [324, 451] width 444 height 88
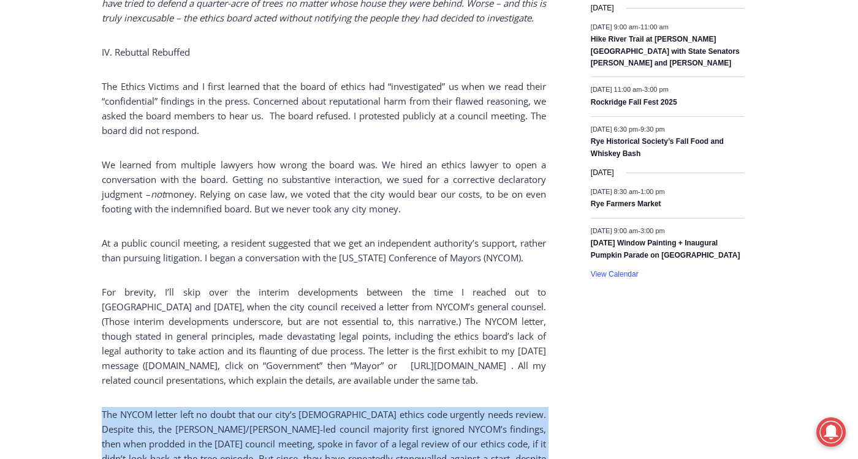
click at [410, 414] on p "The NYCOM letter left no doubt that our city’s 60-year-old ethics code urgently…" at bounding box center [324, 451] width 444 height 88
click at [205, 407] on p "The NYCOM letter left no doubt that our city’s 60-year-old ethics code urgently…" at bounding box center [324, 451] width 444 height 88
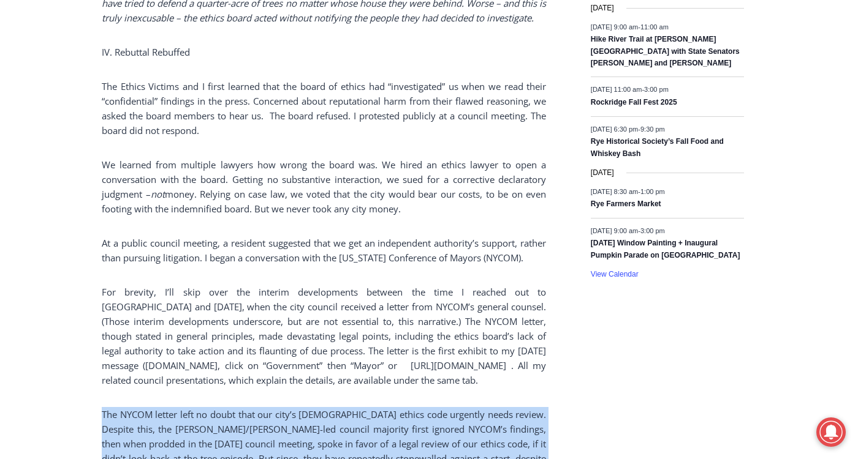
click at [372, 407] on p "The NYCOM letter left no doubt that our city’s 60-year-old ethics code urgently…" at bounding box center [324, 451] width 444 height 88
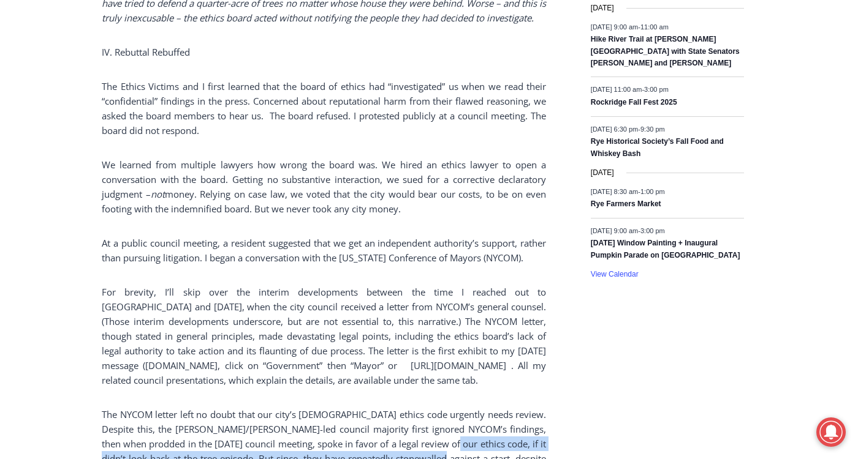
drag, startPoint x: 439, startPoint y: 416, endPoint x: 431, endPoint y: 433, distance: 18.7
click at [431, 433] on p "The NYCOM letter left no doubt that our city’s 60-year-old ethics code urgently…" at bounding box center [324, 451] width 444 height 88
click at [398, 433] on p "The NYCOM letter left no doubt that our city’s 60-year-old ethics code urgently…" at bounding box center [324, 451] width 444 height 88
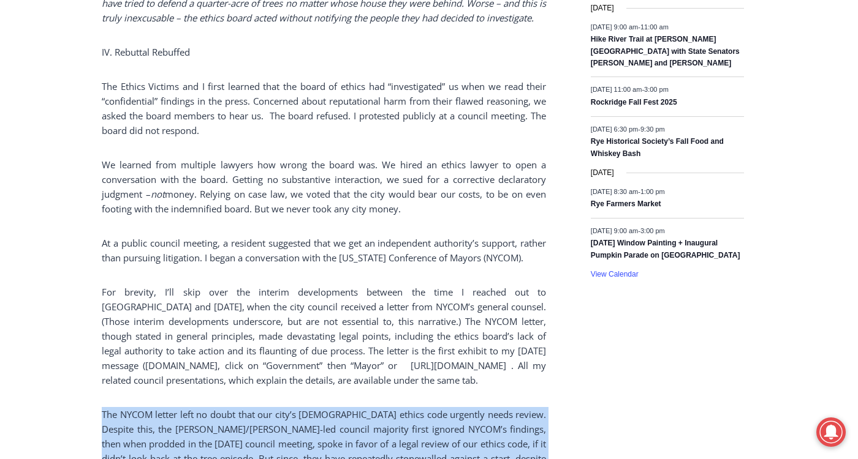
click at [398, 433] on p "The NYCOM letter left no doubt that our city’s 60-year-old ethics code urgently…" at bounding box center [324, 451] width 444 height 88
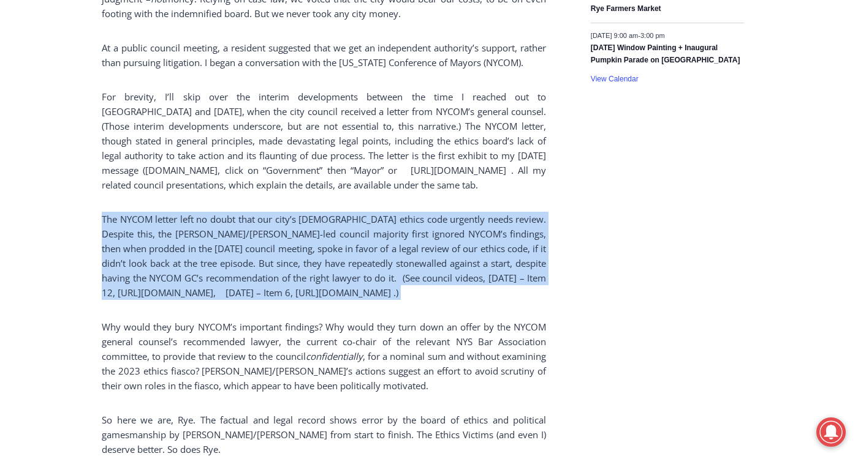
scroll to position [2266, 0]
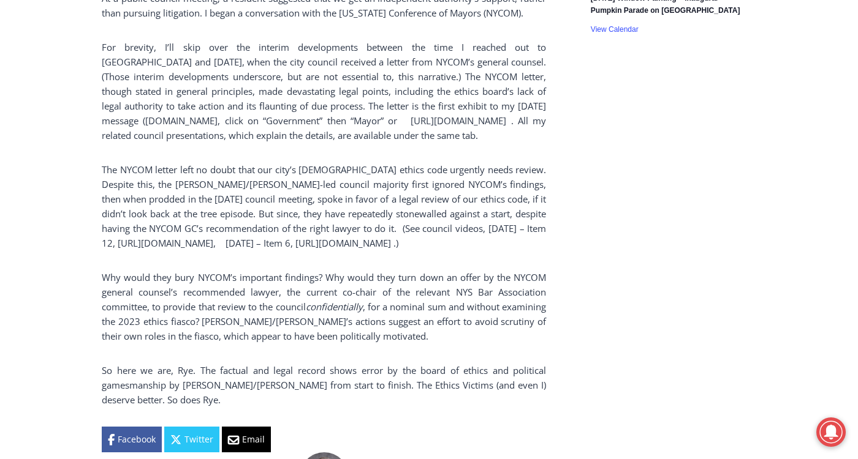
click at [341, 271] on p "Why would they bury NYCOM’s important findings? Why would they turn down an off…" at bounding box center [324, 307] width 444 height 74
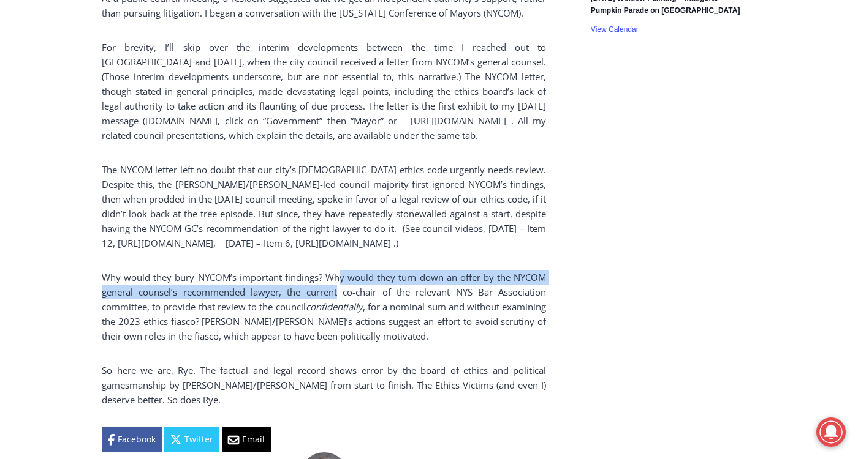
click at [342, 270] on p "Why would they bury NYCOM’s important findings? Why would they turn down an off…" at bounding box center [324, 307] width 444 height 74
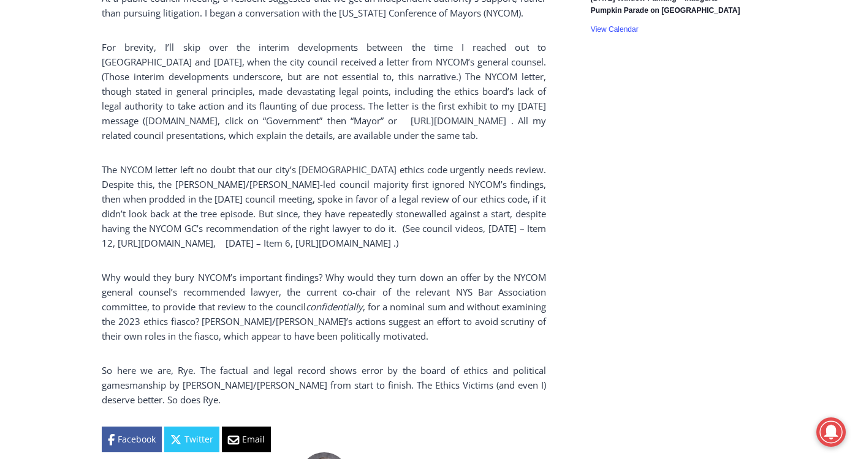
click at [341, 270] on p "Why would they bury NYCOM’s important findings? Why would they turn down an off…" at bounding box center [324, 307] width 444 height 74
click at [159, 206] on p "The NYCOM letter left no doubt that our city’s 60-year-old ethics code urgently…" at bounding box center [324, 206] width 444 height 88
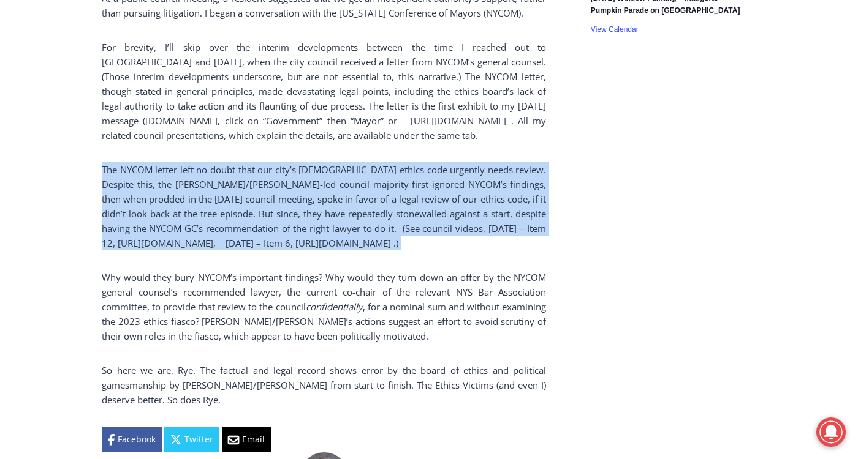
click at [159, 206] on p "The NYCOM letter left no doubt that our city’s 60-year-old ethics code urgently…" at bounding box center [324, 206] width 444 height 88
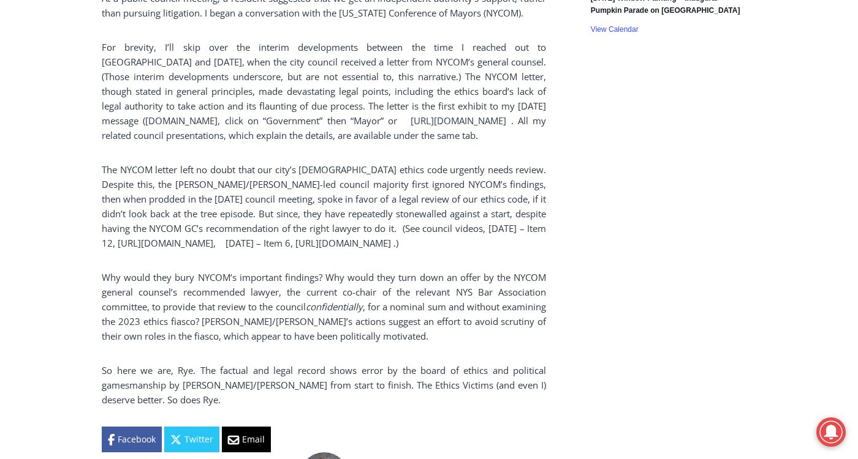
click at [323, 270] on p "Why would they bury NYCOM’s important findings? Why would they turn down an off…" at bounding box center [324, 307] width 444 height 74
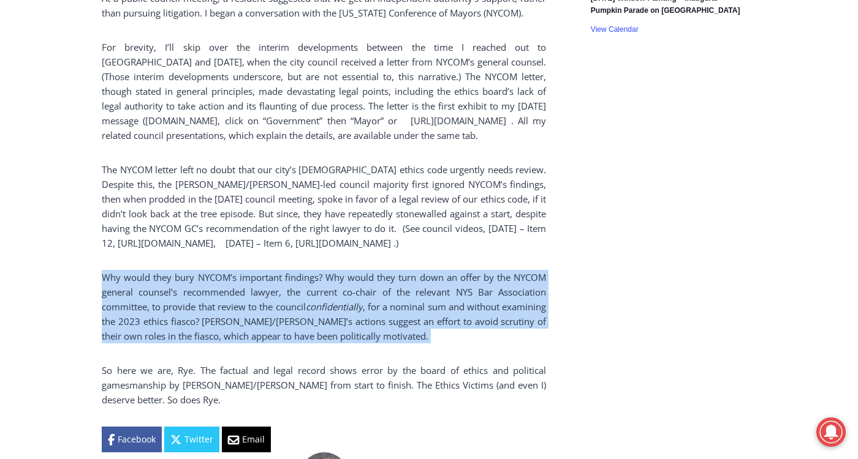
click at [323, 270] on p "Why would they bury NYCOM’s important findings? Why would they turn down an off…" at bounding box center [324, 307] width 444 height 74
click at [252, 294] on p "Why would they bury NYCOM’s important findings? Why would they turn down an off…" at bounding box center [324, 307] width 444 height 74
click at [311, 282] on p "Why would they bury NYCOM’s important findings? Why would they turn down an off…" at bounding box center [324, 307] width 444 height 74
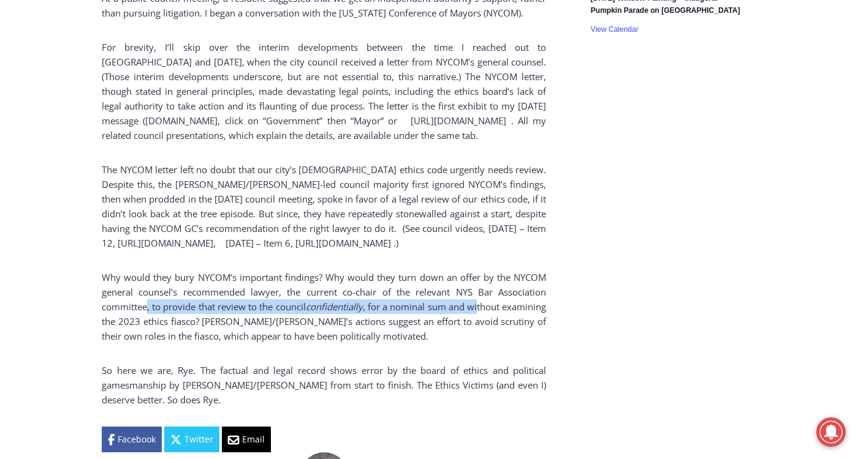
drag, startPoint x: 156, startPoint y: 300, endPoint x: 522, endPoint y: 300, distance: 366.3
click at [522, 300] on p "Why would they bury NYCOM’s important findings? Why would they turn down an off…" at bounding box center [324, 307] width 444 height 74
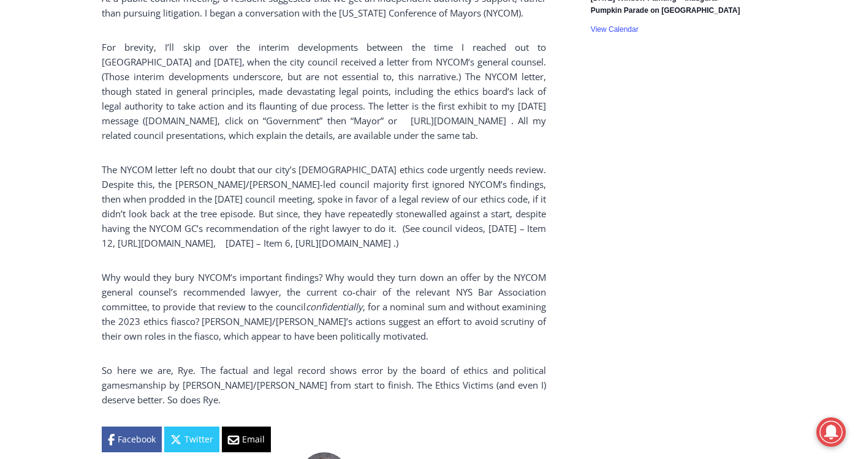
click at [418, 319] on p "Why would they bury NYCOM’s important findings? Why would they turn down an off…" at bounding box center [324, 307] width 444 height 74
drag, startPoint x: 400, startPoint y: 297, endPoint x: 243, endPoint y: 307, distance: 157.7
click at [243, 307] on p "Why would they bury NYCOM’s important findings? Why would they turn down an off…" at bounding box center [324, 307] width 444 height 74
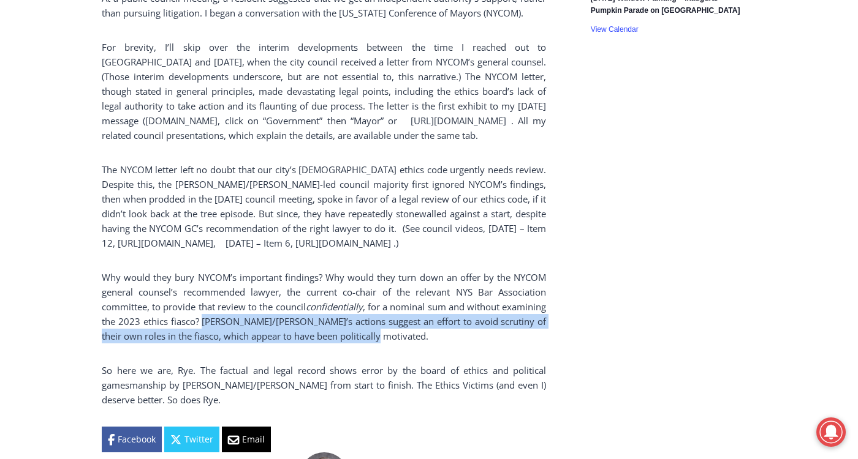
drag, startPoint x: 260, startPoint y: 310, endPoint x: 433, endPoint y: 323, distance: 173.9
click at [433, 323] on p "Why would they bury NYCOM’s important findings? Why would they turn down an off…" at bounding box center [324, 307] width 444 height 74
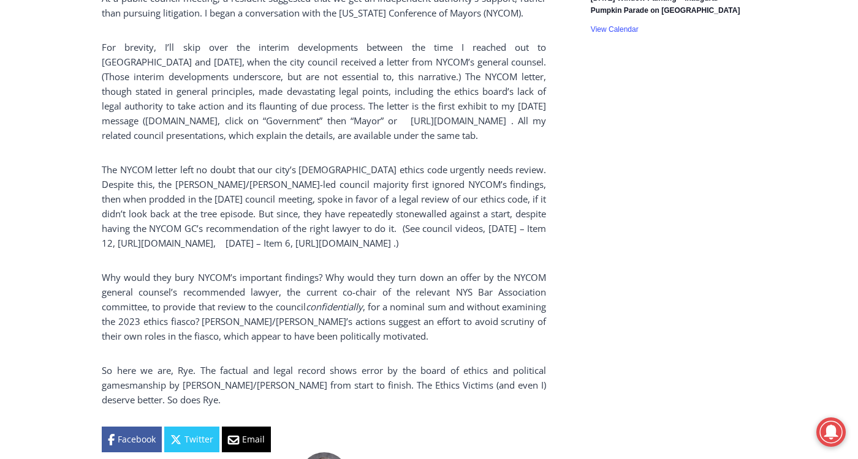
click at [320, 363] on p "So here we are, Rye. The factual and legal record shows error by the board of e…" at bounding box center [324, 385] width 444 height 44
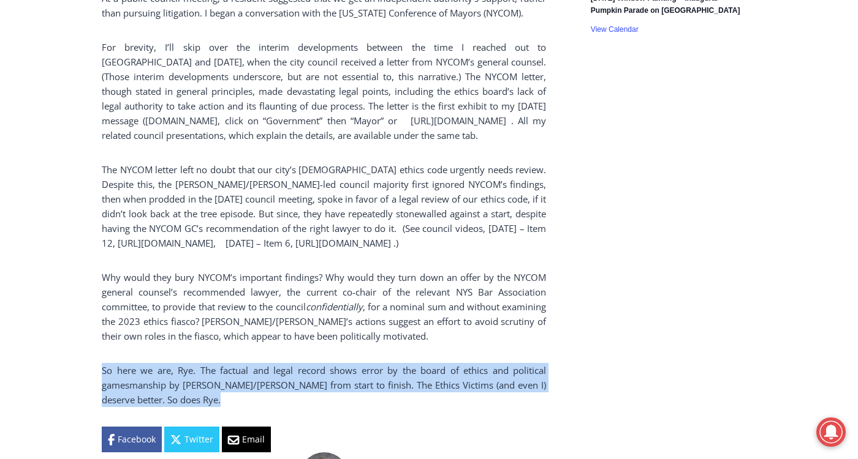
click at [320, 363] on p "So here we are, Rye. The factual and legal record shows error by the board of e…" at bounding box center [324, 385] width 444 height 44
click at [401, 364] on p "So here we are, Rye. The factual and legal record shows error by the board of e…" at bounding box center [324, 385] width 444 height 44
click at [494, 363] on p "So here we are, Rye. The factual and legal record shows error by the board of e…" at bounding box center [324, 385] width 444 height 44
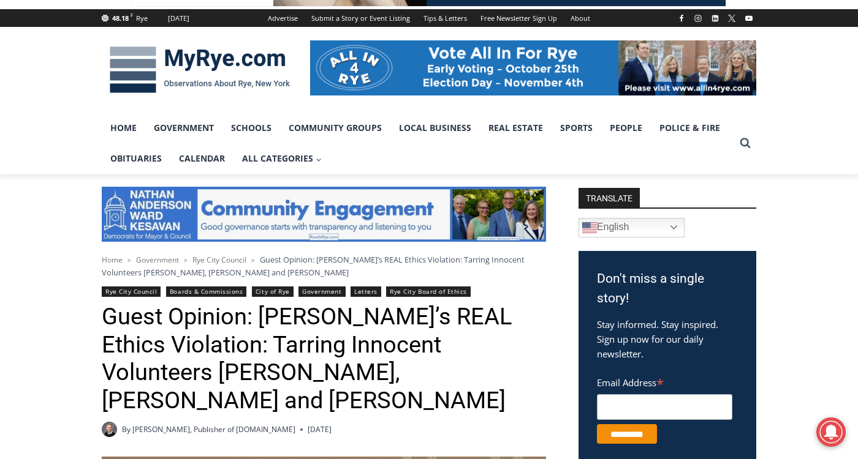
scroll to position [368, 0]
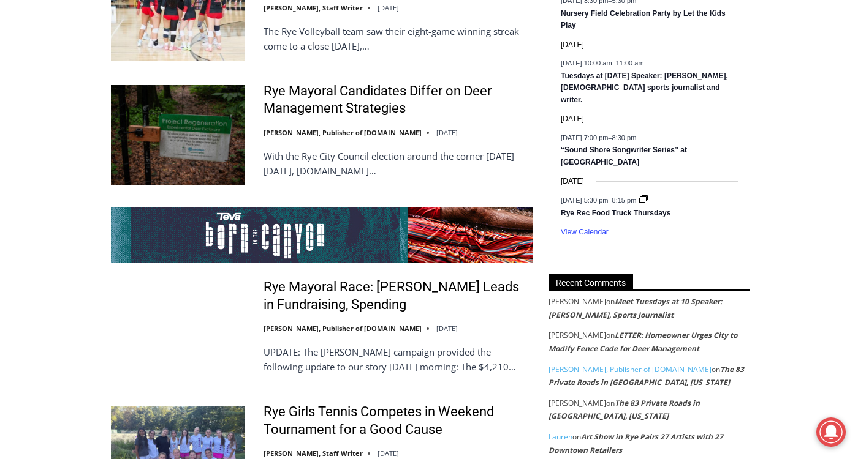
scroll to position [2226, 0]
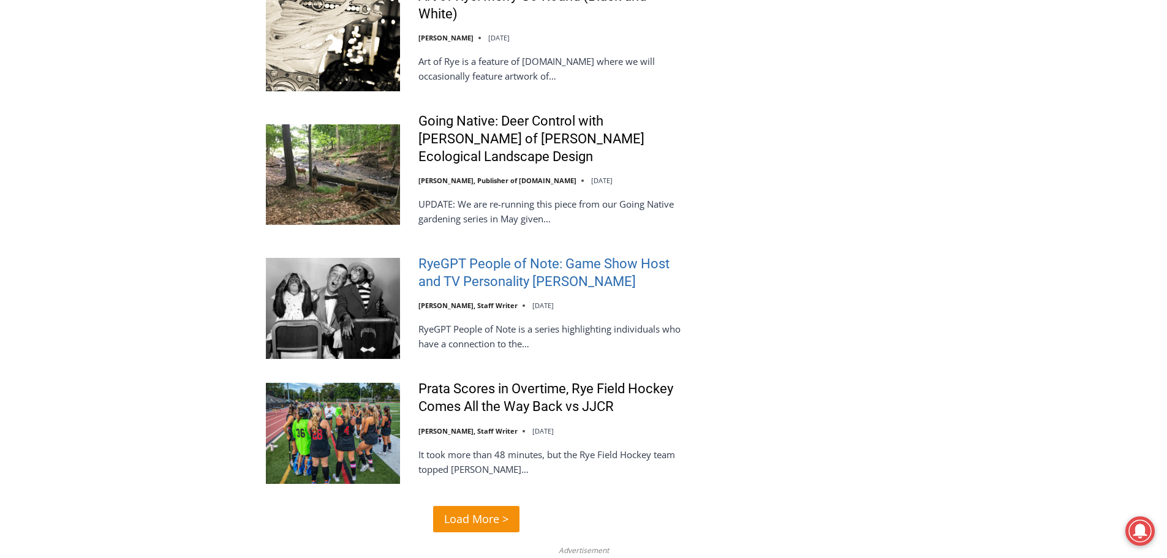
scroll to position [2818, 0]
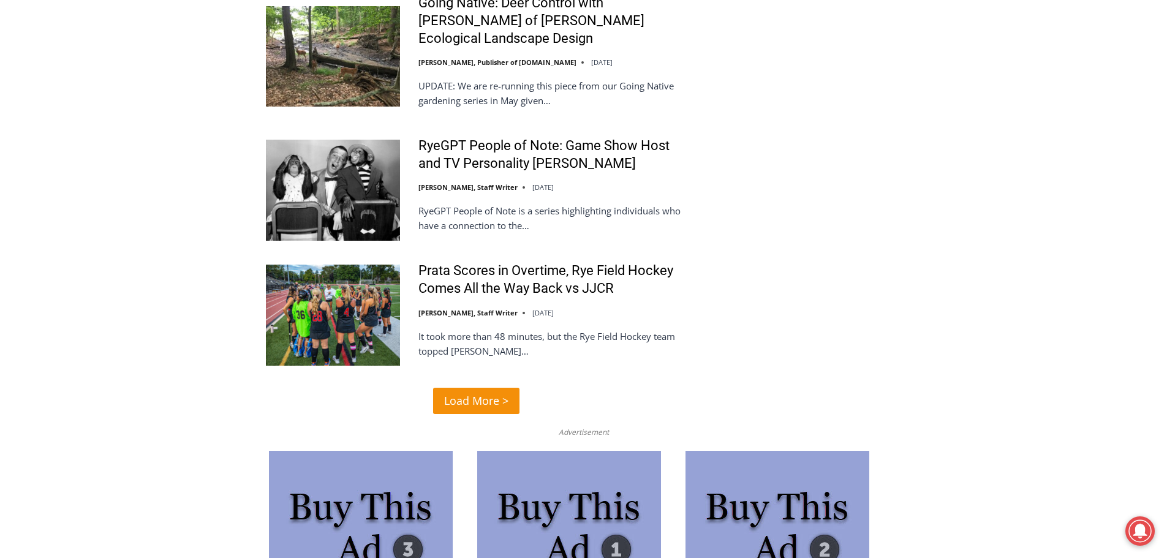
drag, startPoint x: 487, startPoint y: 384, endPoint x: 489, endPoint y: 391, distance: 7.7
click at [489, 412] on link "Load More >" at bounding box center [476, 401] width 86 height 26
click at [468, 396] on span "Load More >" at bounding box center [476, 401] width 64 height 18
